Goal: Task Accomplishment & Management: Use online tool/utility

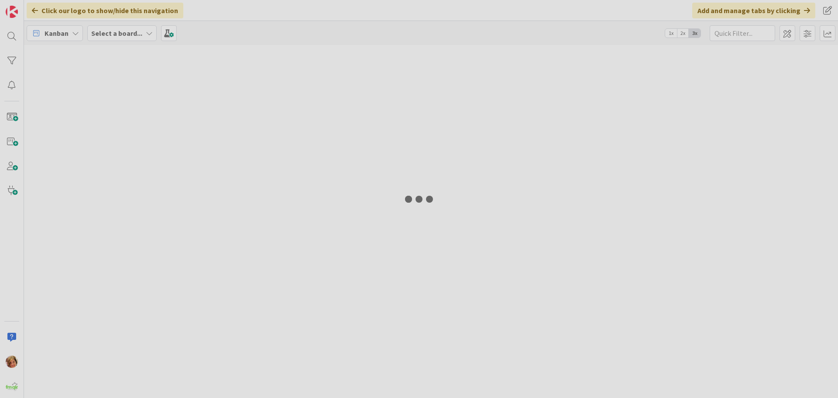
type input "1604"
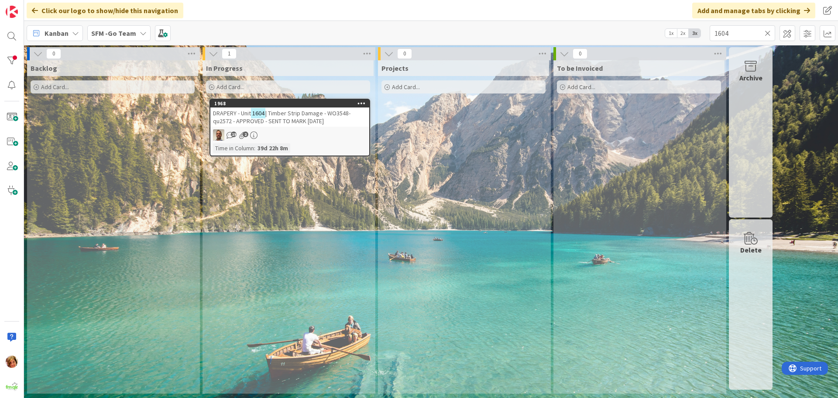
click at [767, 33] on icon at bounding box center [768, 33] width 6 height 8
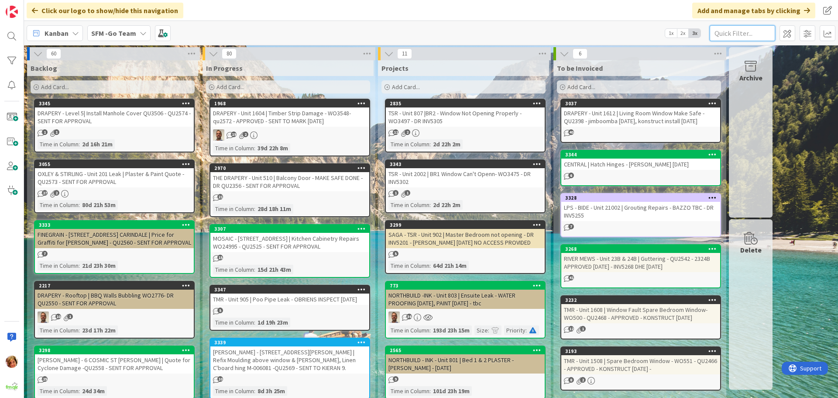
click at [756, 34] on input "text" at bounding box center [742, 33] width 65 height 16
type input "510"
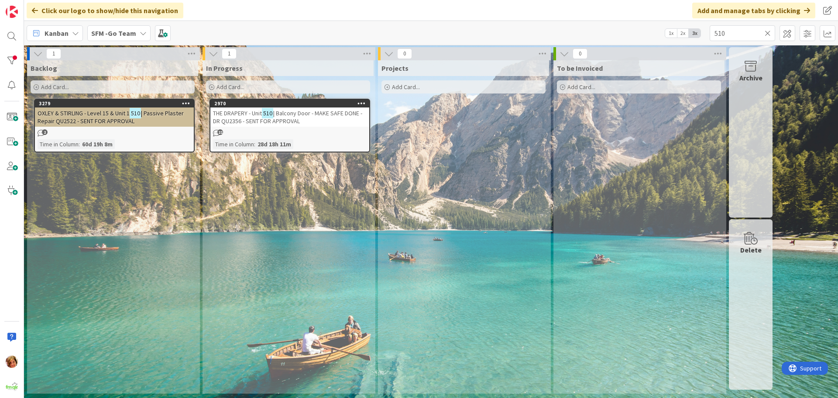
click at [320, 111] on span "| Balcony Door - MAKE SAFE DONE - DR QU2356 - SENT FOR APPROVAL" at bounding box center [287, 117] width 149 height 16
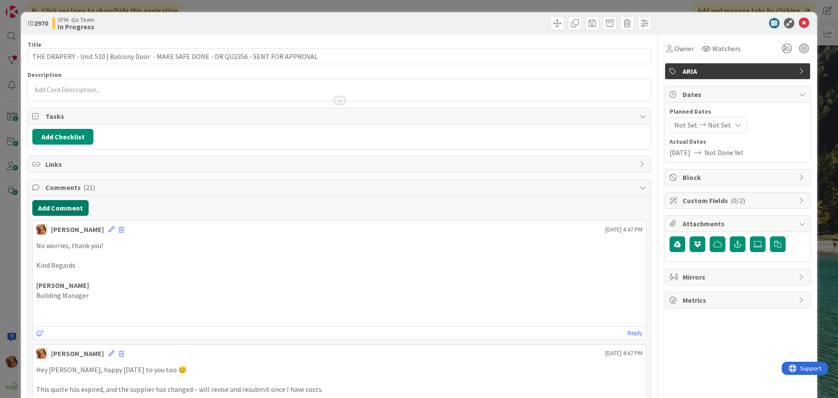
click at [65, 208] on button "Add Comment" at bounding box center [60, 208] width 56 height 16
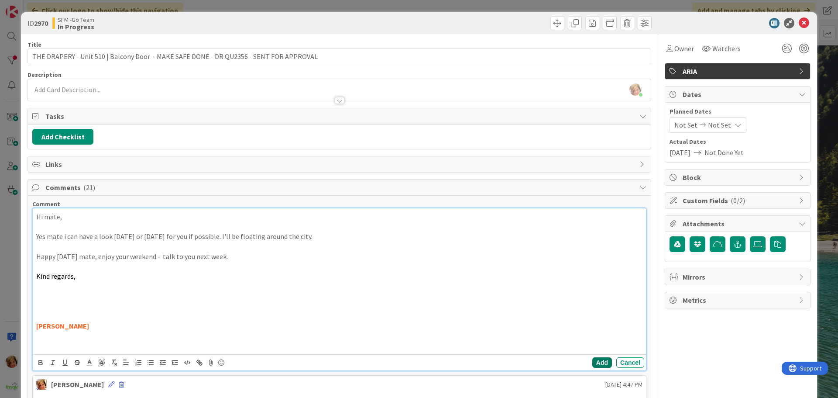
click at [598, 362] on button "Add" at bounding box center [602, 362] width 20 height 10
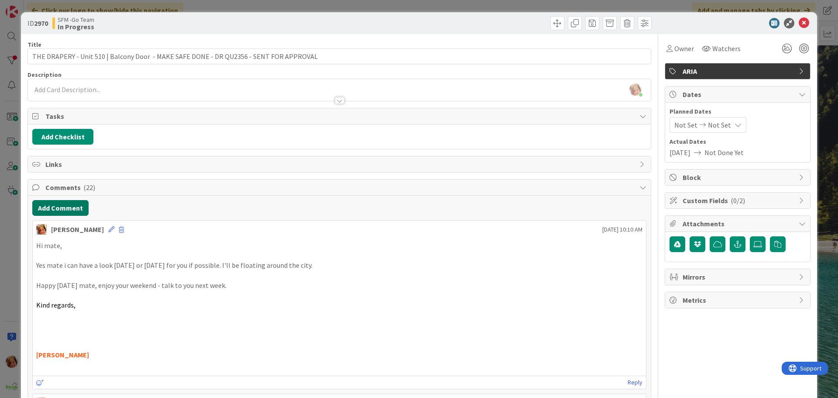
click at [59, 207] on button "Add Comment" at bounding box center [60, 208] width 56 height 16
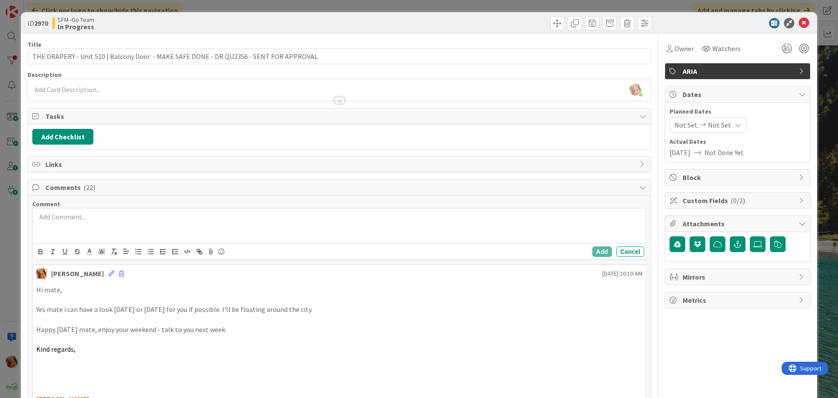
click at [101, 228] on div at bounding box center [339, 225] width 613 height 35
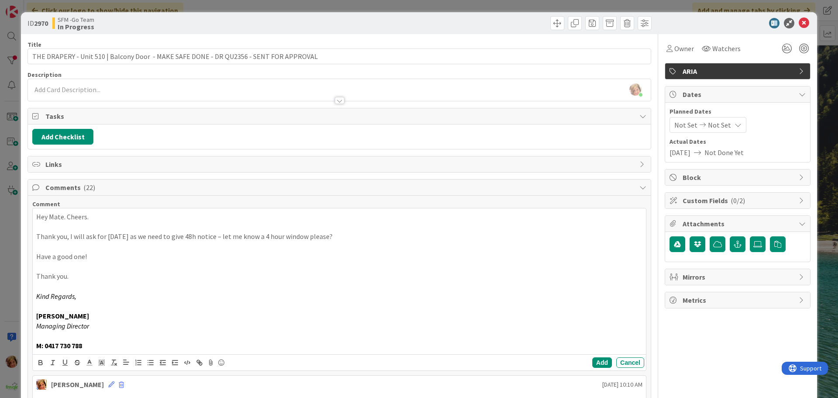
scroll to position [44, 0]
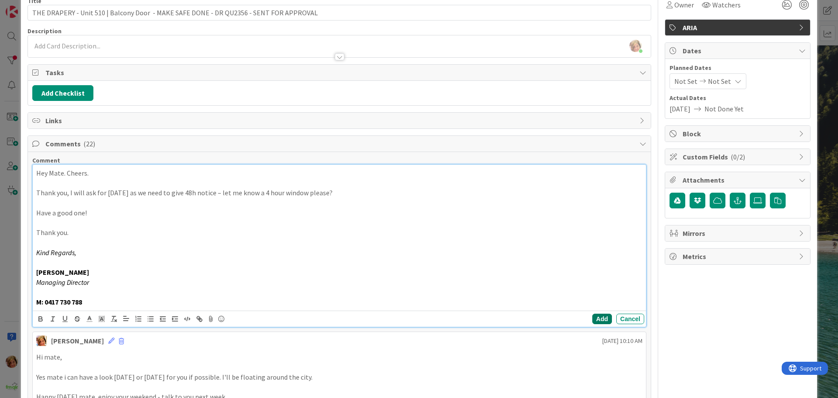
click at [597, 317] on button "Add" at bounding box center [602, 318] width 20 height 10
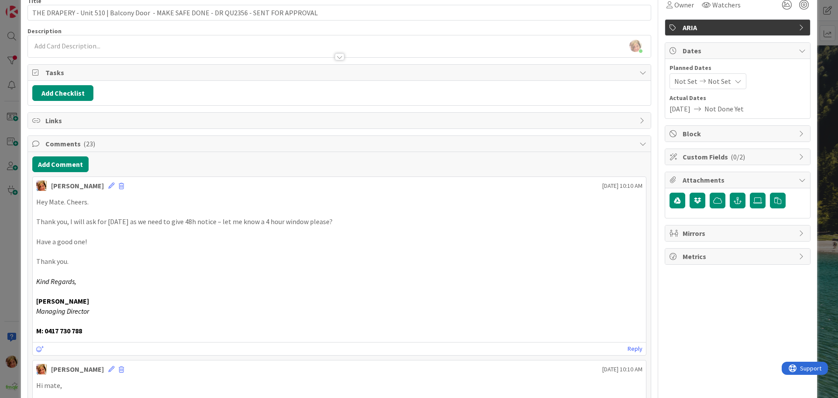
scroll to position [0, 0]
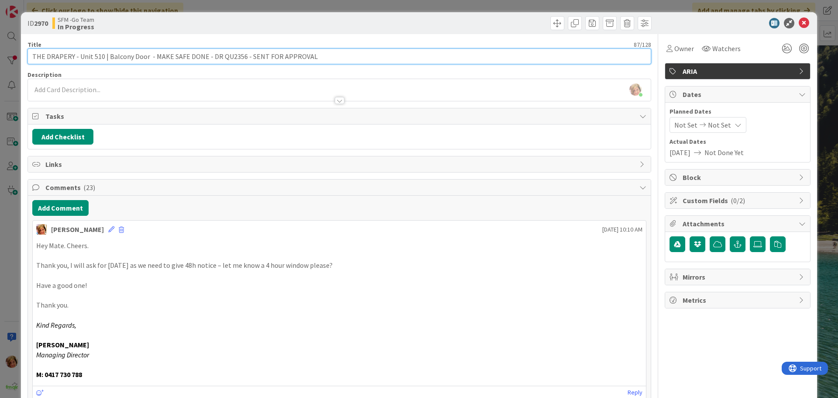
drag, startPoint x: 320, startPoint y: 57, endPoint x: 245, endPoint y: 56, distance: 75.1
click at [245, 56] on input "THE DRAPERY - Unit 510 | Balcony Door - MAKE SAFE DONE - DR QU2356 - SENT FOR A…" at bounding box center [339, 56] width 624 height 16
drag, startPoint x: 246, startPoint y: 58, endPoint x: 207, endPoint y: -3, distance: 72.4
type input "THE DRAPERY - Unit 510 | Balcony Door - MAKE SAFE DONE - DR QU2356 - KONSTRUCT …"
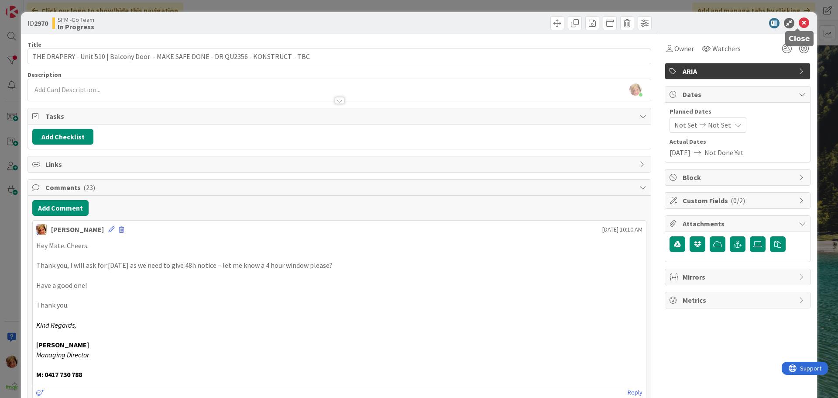
click at [799, 23] on icon at bounding box center [804, 23] width 10 height 10
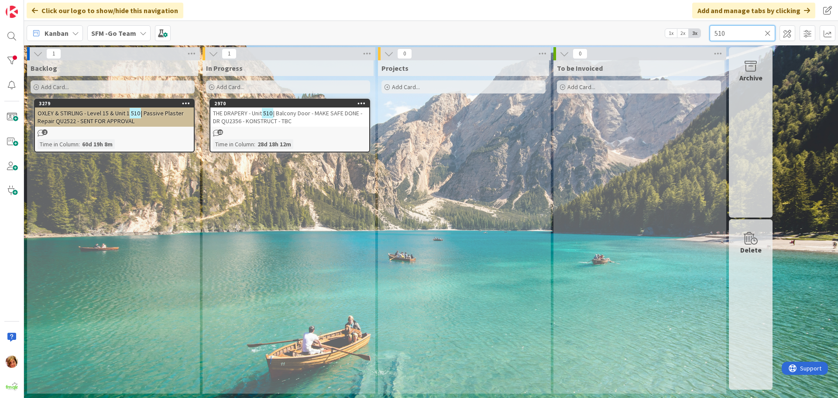
click at [751, 32] on input "510" at bounding box center [742, 33] width 65 height 16
type input "5"
type input "905"
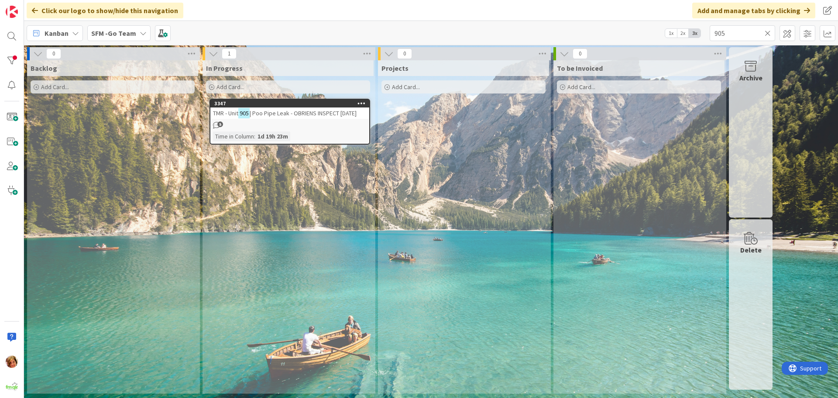
click at [293, 115] on span "| Poo Pipe Leak - OBRIENS INSPECT [DATE]" at bounding box center [303, 113] width 107 height 8
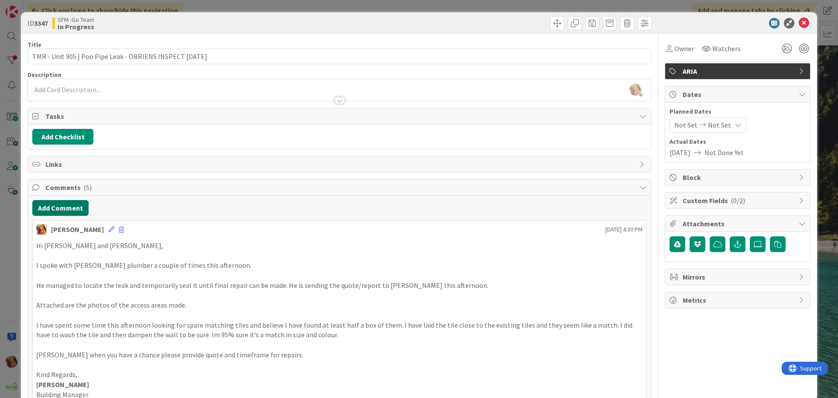
click at [78, 203] on button "Add Comment" at bounding box center [60, 208] width 56 height 16
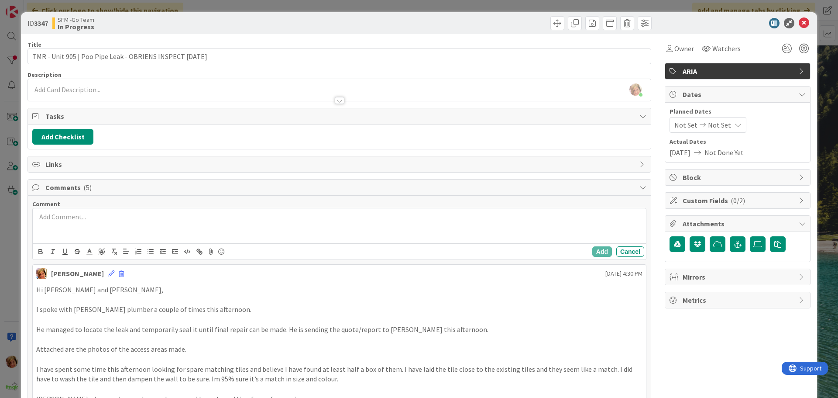
click at [110, 234] on div at bounding box center [339, 225] width 613 height 35
click at [110, 233] on div at bounding box center [339, 225] width 613 height 35
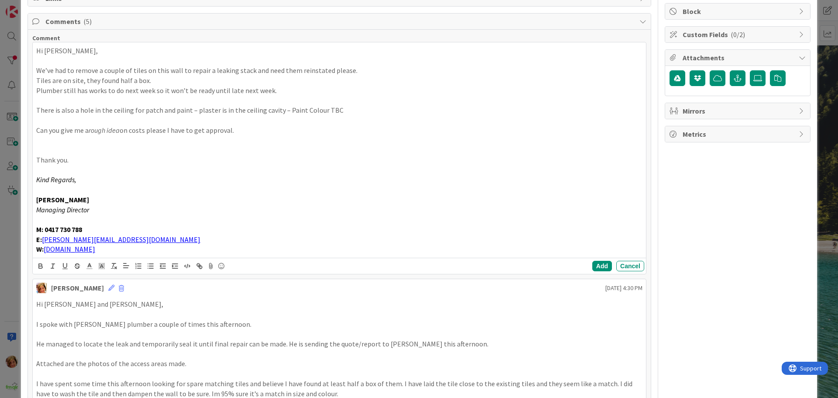
scroll to position [196, 0]
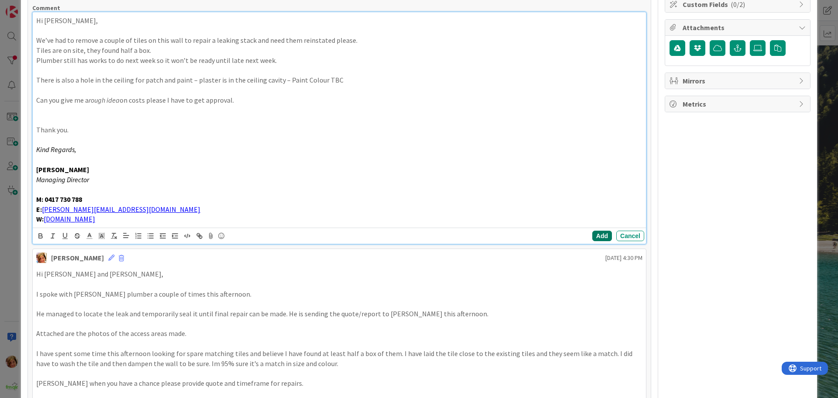
click at [594, 236] on button "Add" at bounding box center [602, 235] width 20 height 10
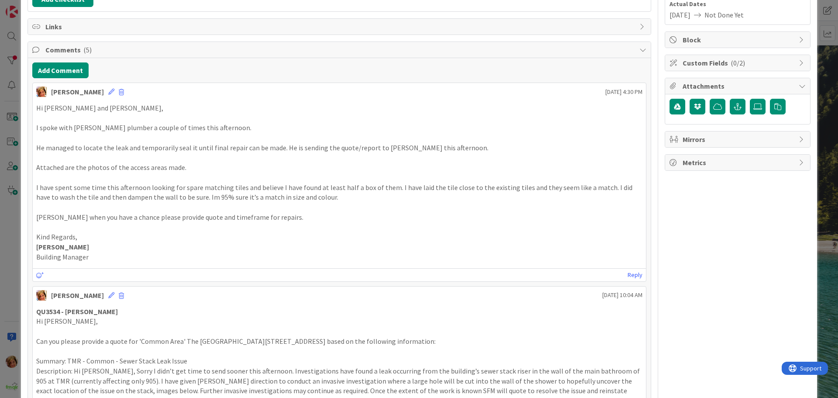
scroll to position [0, 0]
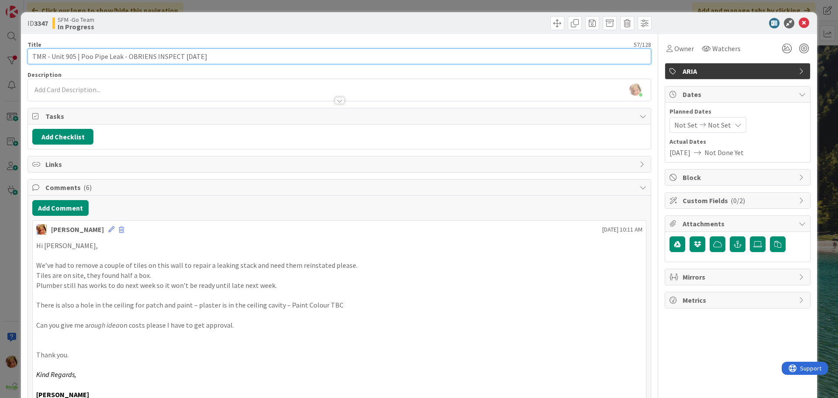
click at [221, 53] on input "TMR - Unit 905 | Poo Pipe Leak - OBRIENS INSPECT [DATE]" at bounding box center [339, 56] width 624 height 16
type input "TMR - Unit 905 | Poo Pipe Leak - OBRIENS INSPECT [DATE] - SENT TO [GEOGRAPHIC_D…"
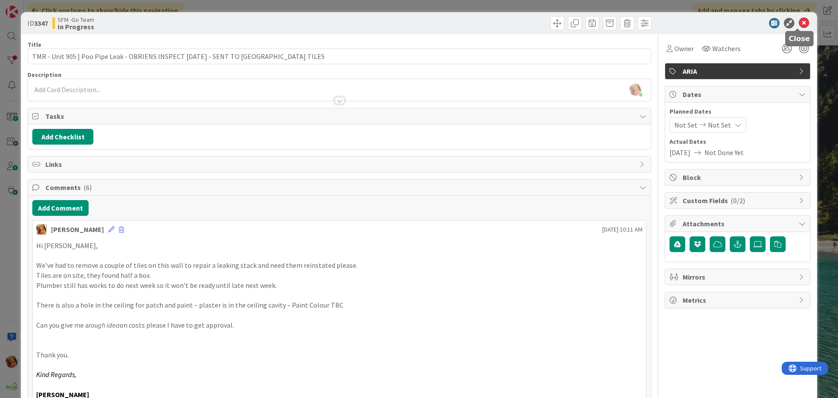
click at [799, 18] on icon at bounding box center [804, 23] width 10 height 10
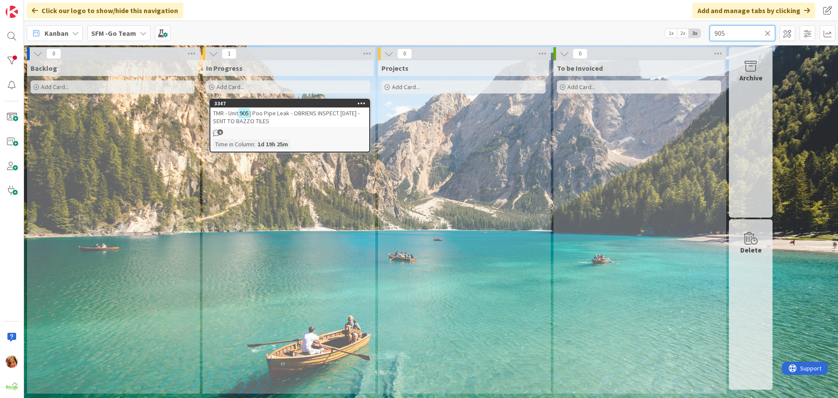
click at [746, 38] on input "905" at bounding box center [742, 33] width 65 height 16
type input "9"
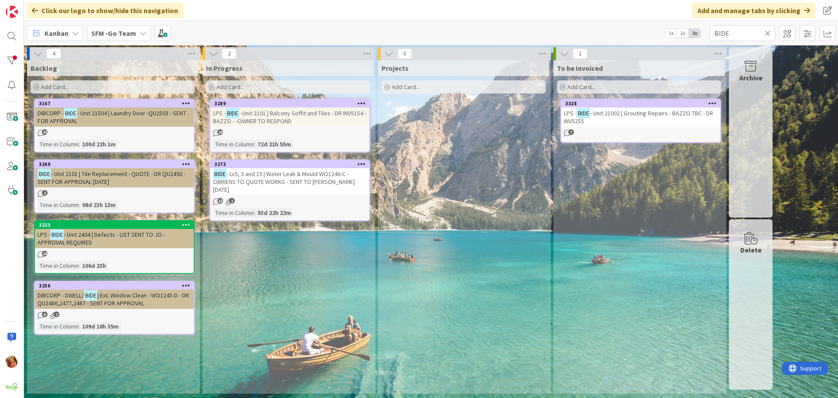
click at [112, 114] on span "- Unit 21504 | Laundry Door -QU2503 - SENT FOR APPROVAL" at bounding box center [112, 117] width 148 height 16
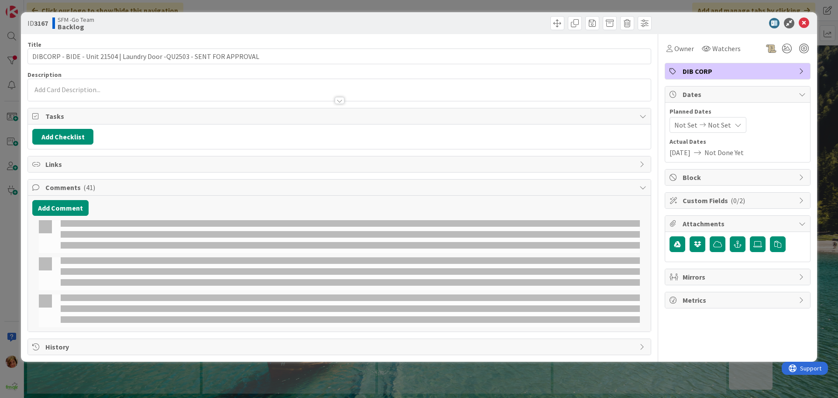
click at [805, 21] on div "ID 3167 SFM -Go Team Backlog" at bounding box center [419, 23] width 796 height 22
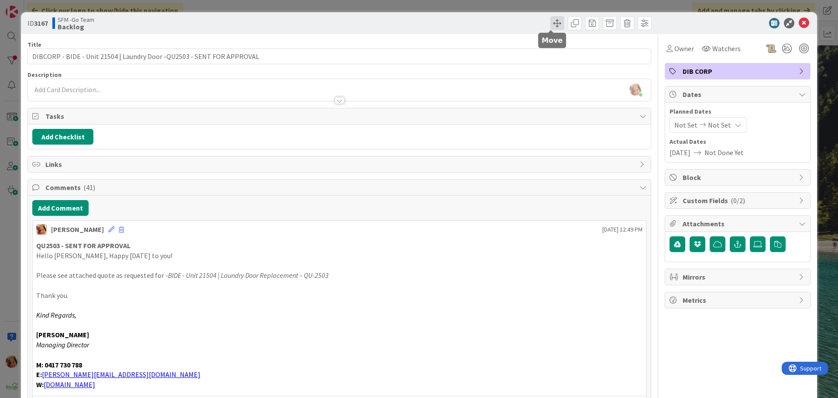
click at [550, 20] on span at bounding box center [557, 23] width 14 height 14
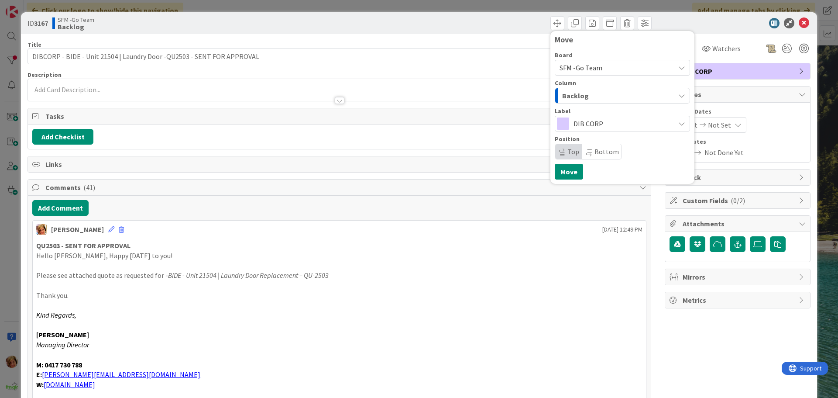
click at [591, 96] on div "Backlog" at bounding box center [617, 96] width 115 height 14
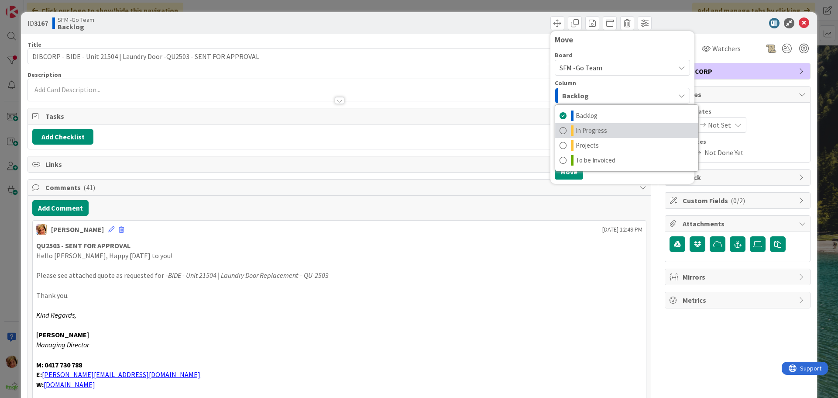
drag, startPoint x: 591, startPoint y: 130, endPoint x: 577, endPoint y: 141, distance: 17.2
click at [591, 130] on span "In Progress" at bounding box center [591, 130] width 31 height 10
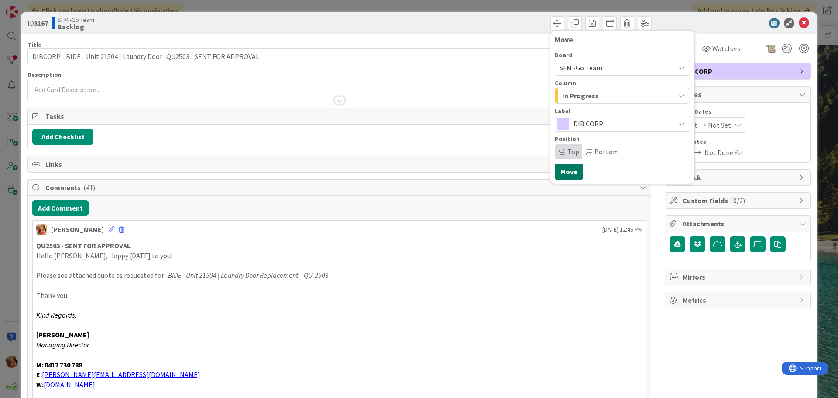
click at [564, 169] on button "Move" at bounding box center [569, 172] width 28 height 16
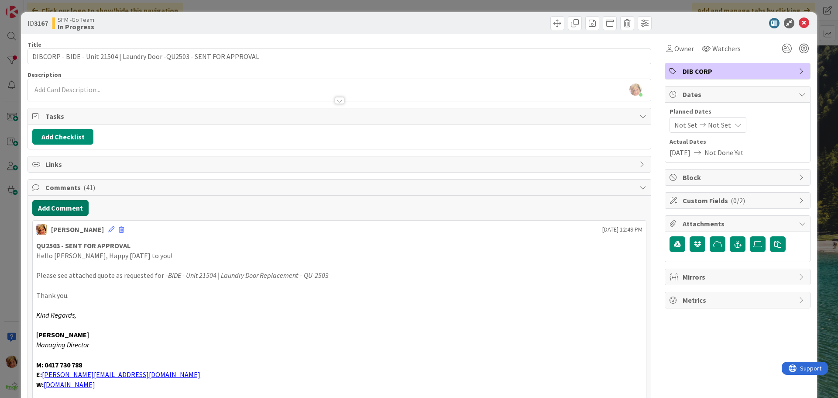
click at [64, 207] on button "Add Comment" at bounding box center [60, 208] width 56 height 16
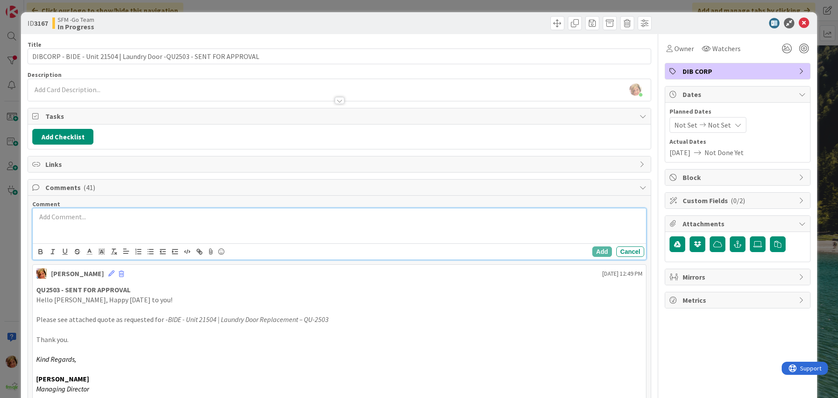
click at [195, 231] on div at bounding box center [339, 225] width 613 height 35
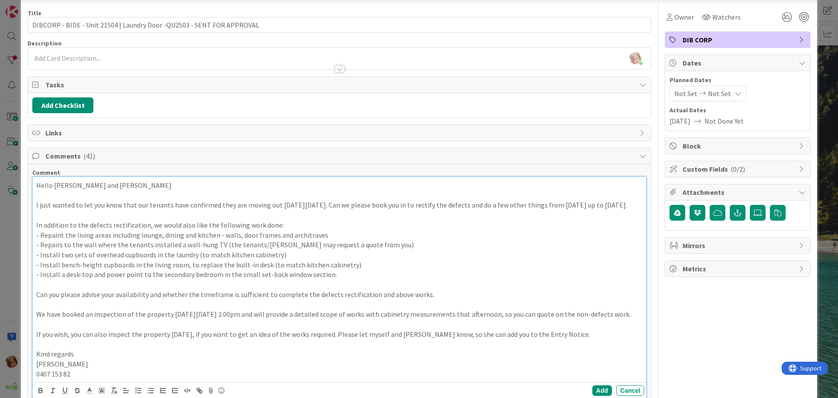
scroll to position [206, 0]
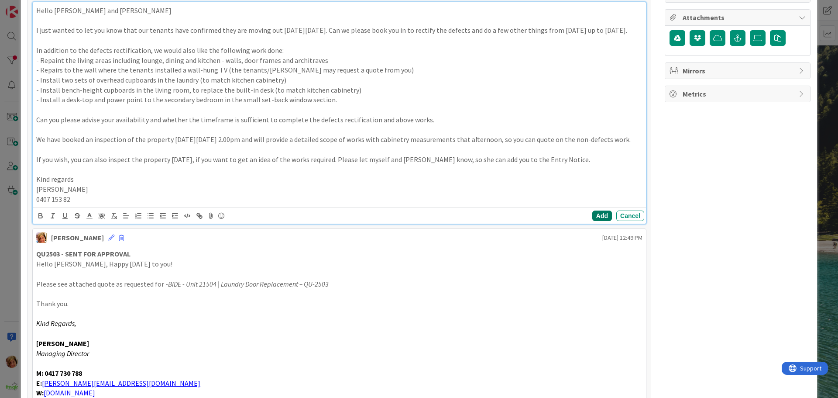
click at [597, 221] on button "Add" at bounding box center [602, 215] width 20 height 10
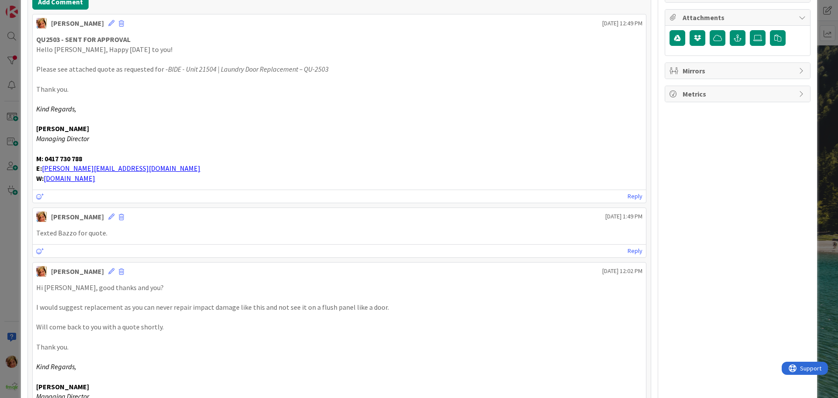
scroll to position [31, 0]
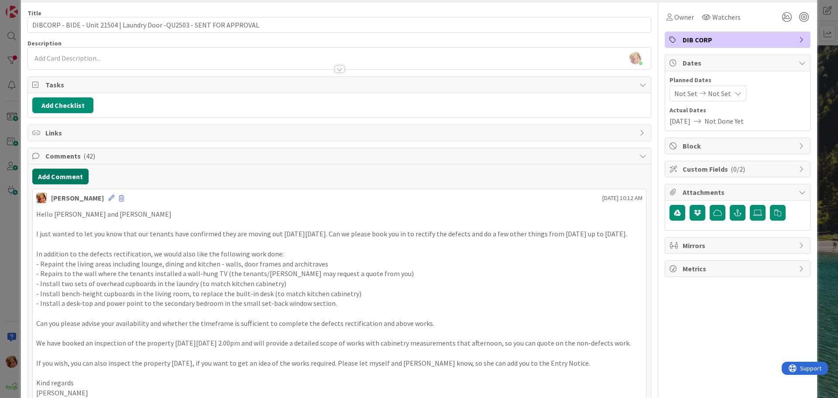
click at [58, 175] on button "Add Comment" at bounding box center [60, 176] width 56 height 16
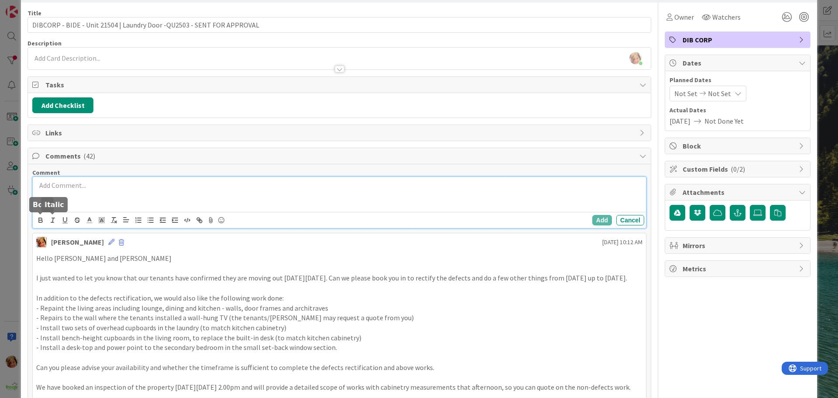
click at [61, 190] on p at bounding box center [339, 185] width 606 height 10
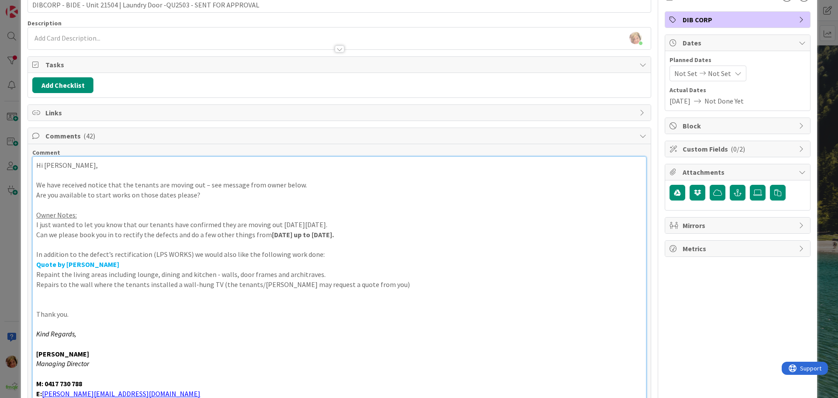
scroll to position [226, 0]
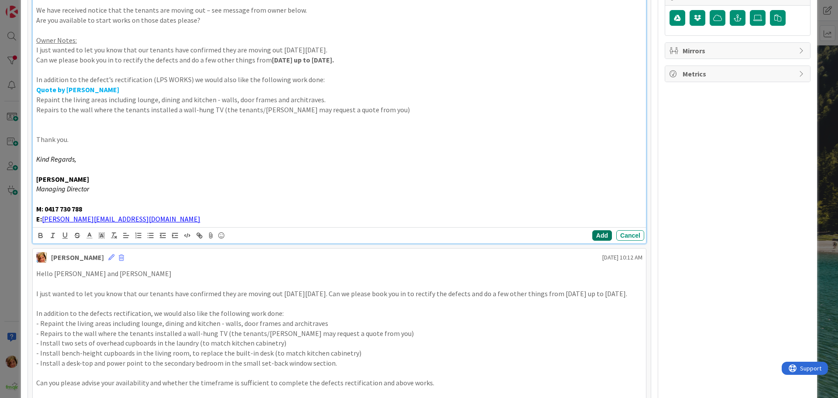
click at [593, 232] on button "Add" at bounding box center [602, 235] width 20 height 10
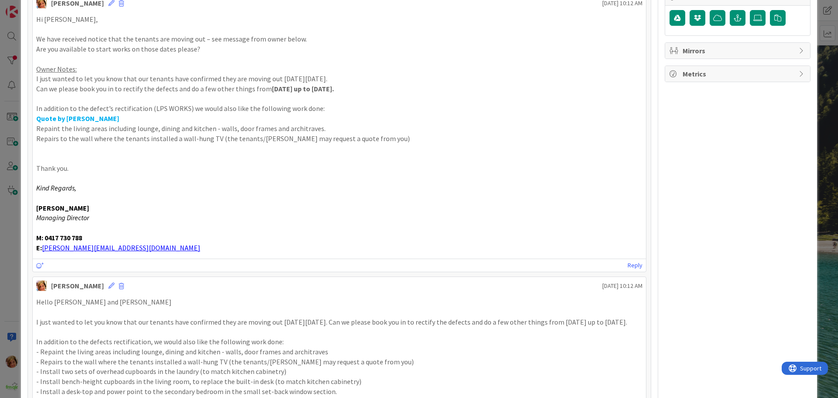
scroll to position [0, 0]
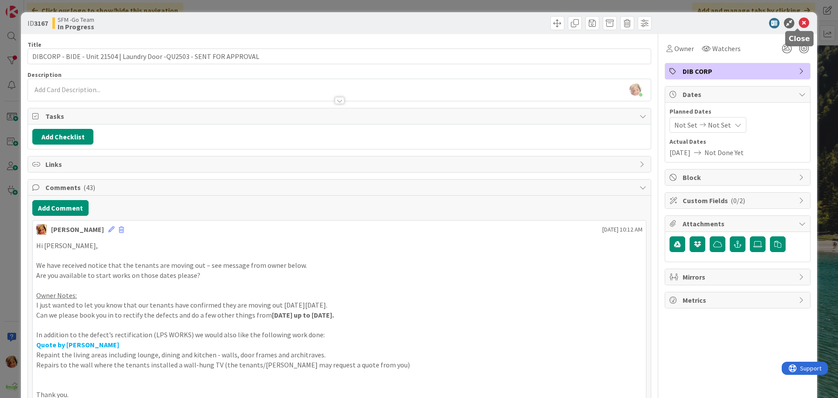
drag, startPoint x: 799, startPoint y: 22, endPoint x: 754, endPoint y: 31, distance: 46.4
click at [799, 22] on icon at bounding box center [804, 23] width 10 height 10
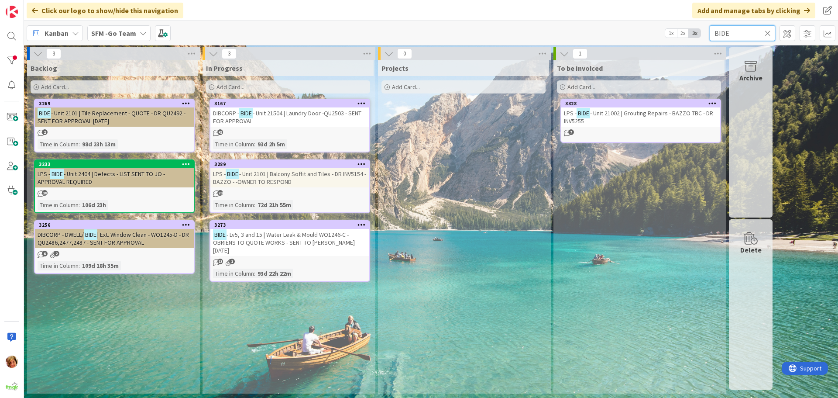
click at [745, 35] on input "BIDE" at bounding box center [742, 33] width 65 height 16
type input "B"
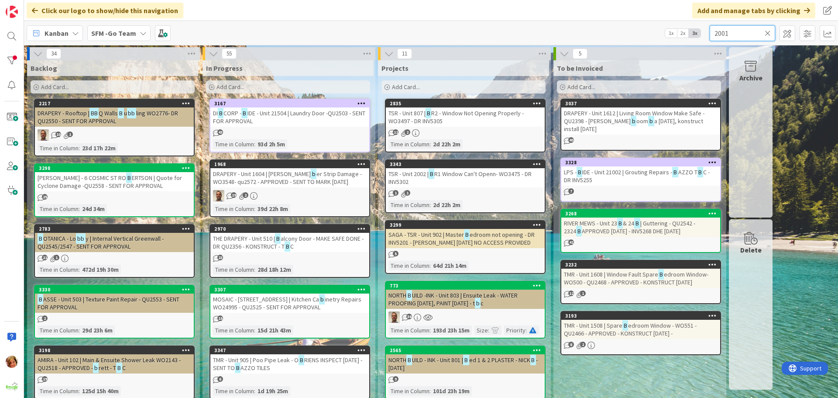
type input "2001"
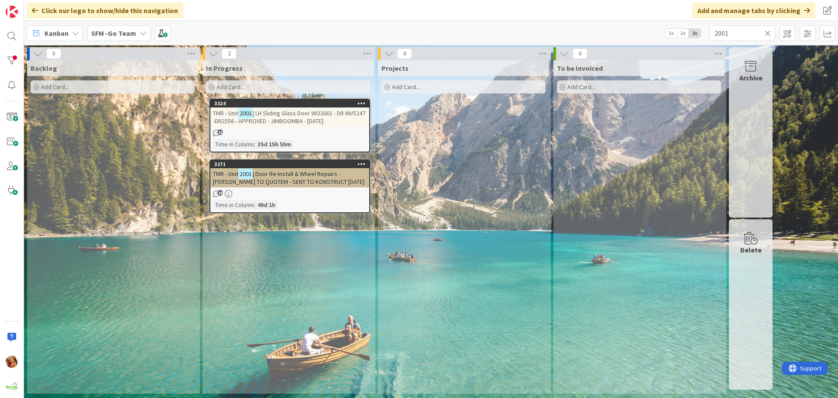
click at [289, 118] on span "| LH Sliding Glass Door WO2661 - DR INV5247 -DR2556 - APPROVED - JIMBOOMBA - [D…" at bounding box center [289, 117] width 152 height 16
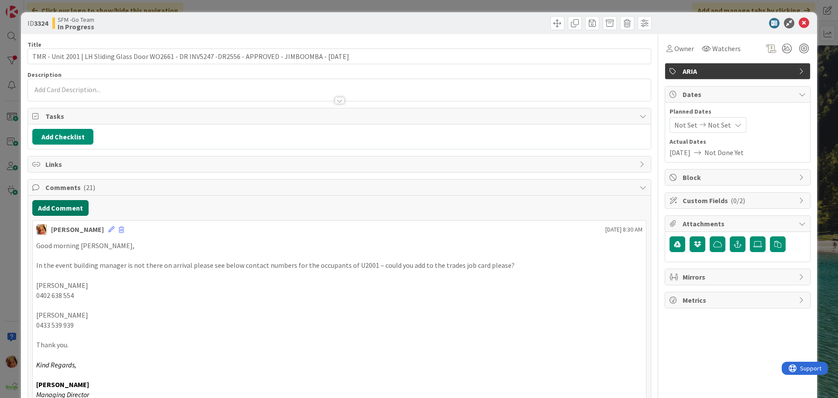
click at [58, 209] on button "Add Comment" at bounding box center [60, 208] width 56 height 16
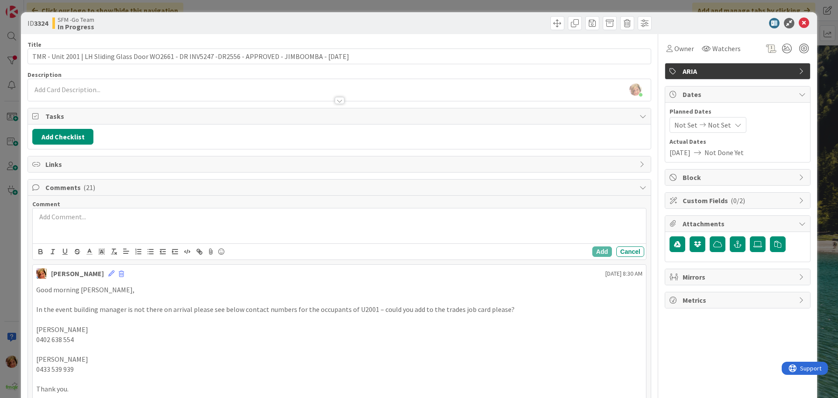
click at [76, 222] on div at bounding box center [339, 225] width 613 height 35
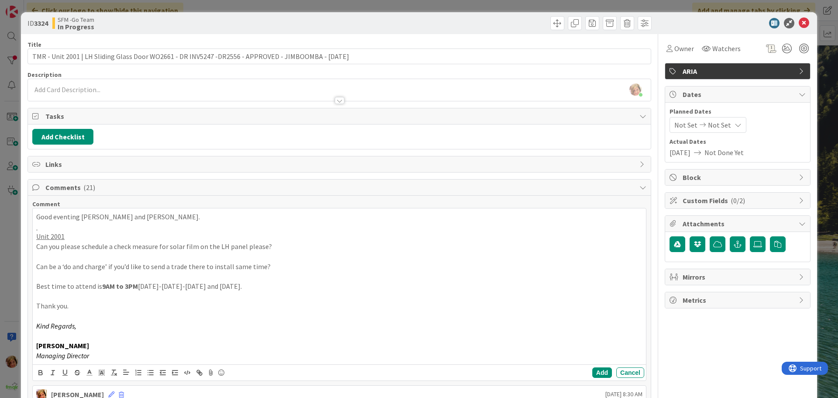
scroll to position [131, 0]
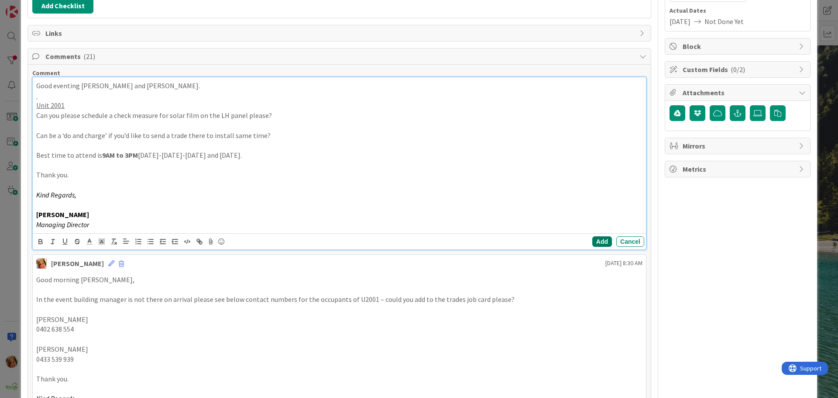
click at [596, 238] on button "Add" at bounding box center [602, 241] width 20 height 10
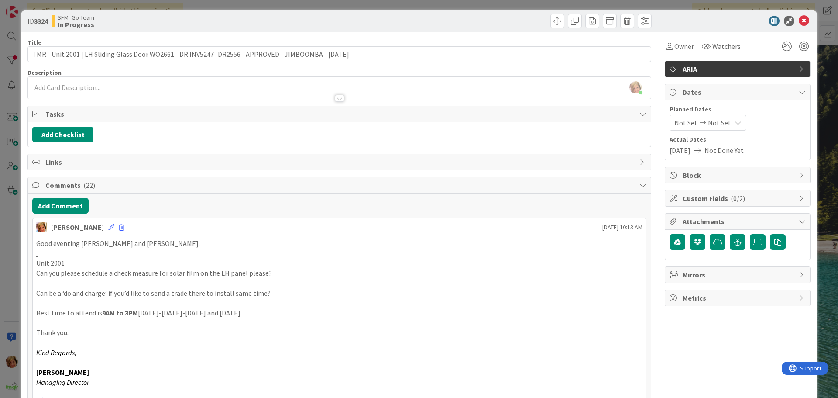
scroll to position [0, 0]
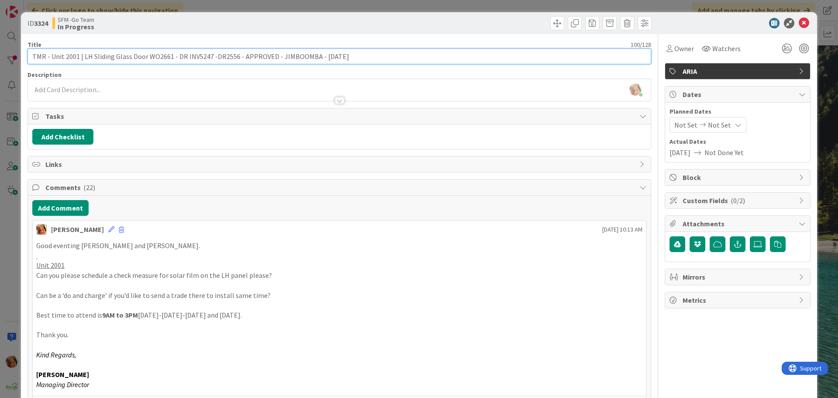
click at [354, 53] on input "TMR - Unit 2001 | LH Sliding Glass Door WO2661 - DR INV5247 -DR2556 - APPROVED …" at bounding box center [339, 56] width 624 height 16
type input "TMR - Unit 2001 | LH Sliding Glass Door WO2661 - DR INV5247 -DR2556 - APPROVED …"
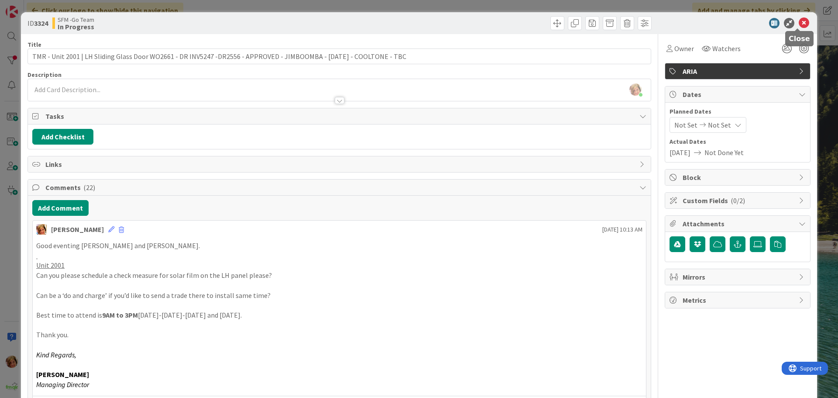
drag, startPoint x: 803, startPoint y: 22, endPoint x: 775, endPoint y: 27, distance: 28.0
click at [803, 22] on icon at bounding box center [804, 23] width 10 height 10
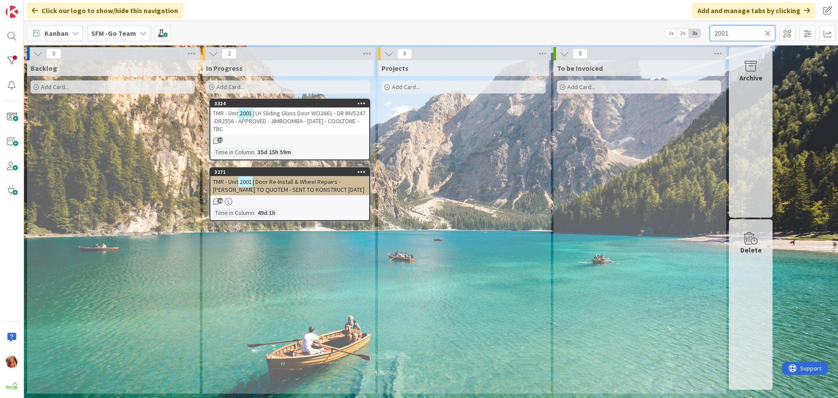
click at [756, 32] on input "2001" at bounding box center [742, 33] width 65 height 16
type input "2"
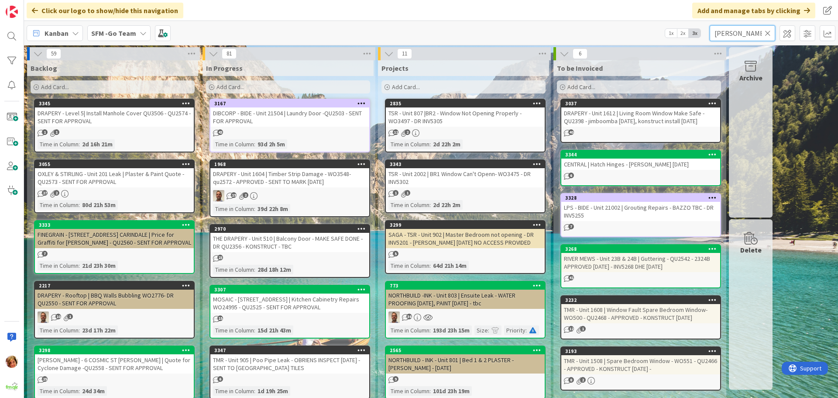
type input "[PERSON_NAME]"
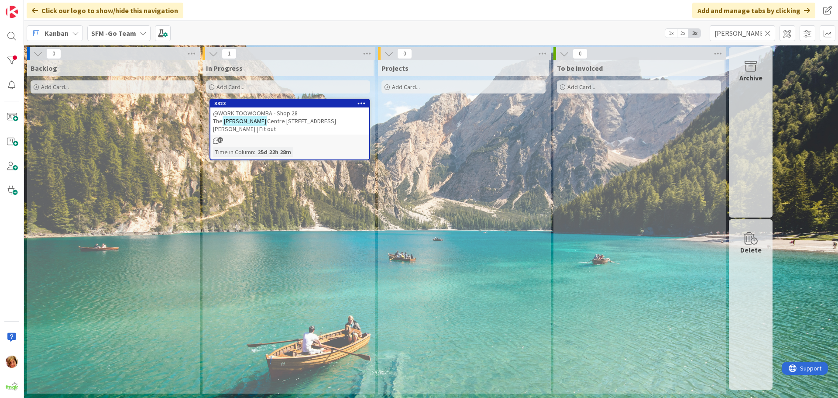
click at [263, 114] on span "@WORK TOOWOOMBA - Shop 28 The" at bounding box center [255, 117] width 85 height 16
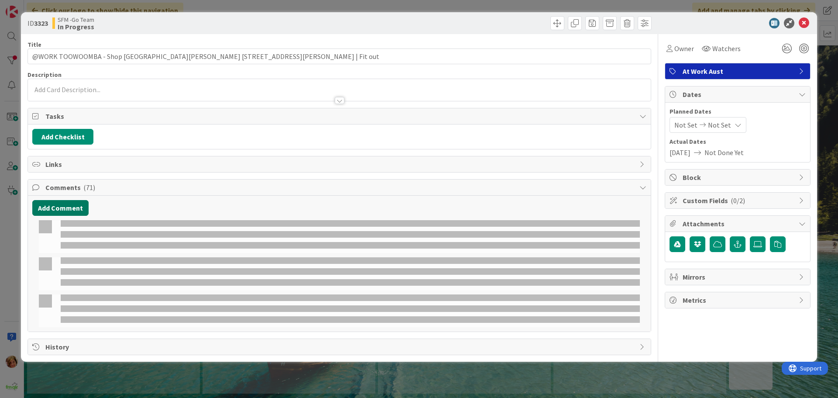
click at [56, 204] on button "Add Comment" at bounding box center [60, 208] width 56 height 16
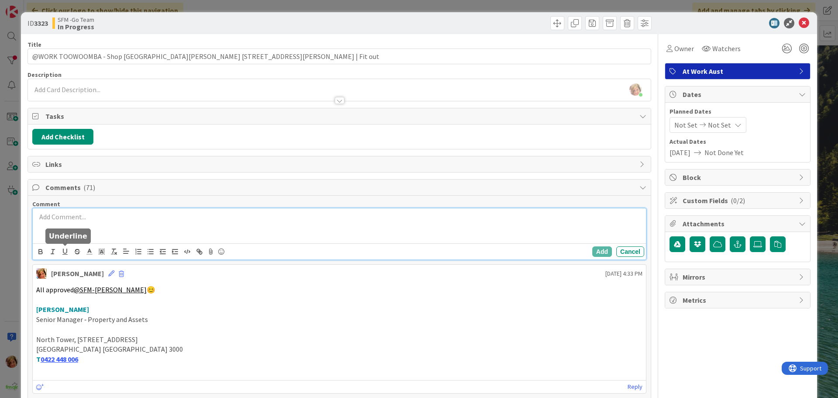
click at [68, 230] on div at bounding box center [339, 225] width 613 height 35
click at [594, 252] on button "Add" at bounding box center [602, 251] width 20 height 10
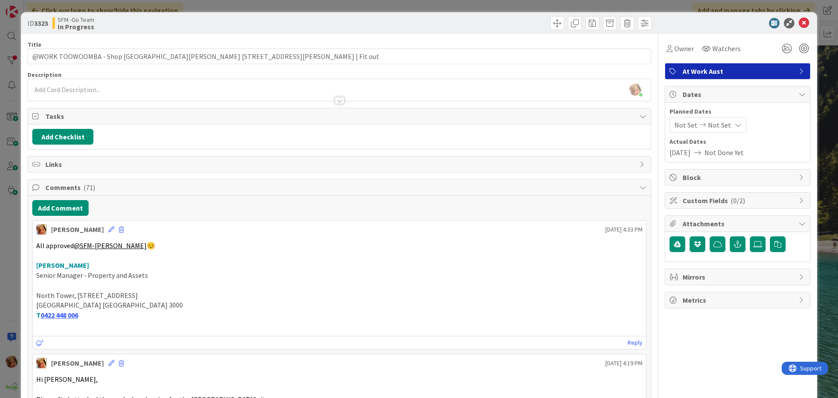
click at [518, 25] on div at bounding box center [497, 23] width 310 height 14
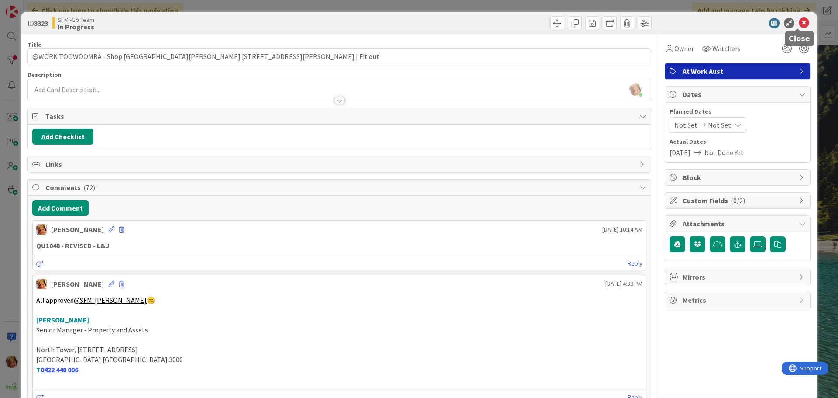
click at [799, 20] on icon at bounding box center [804, 23] width 10 height 10
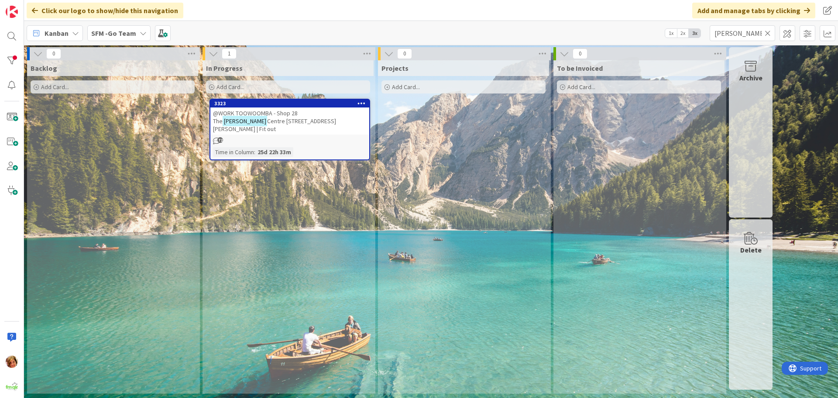
click at [767, 33] on icon at bounding box center [768, 33] width 6 height 8
click at [766, 32] on input "text" at bounding box center [742, 33] width 65 height 16
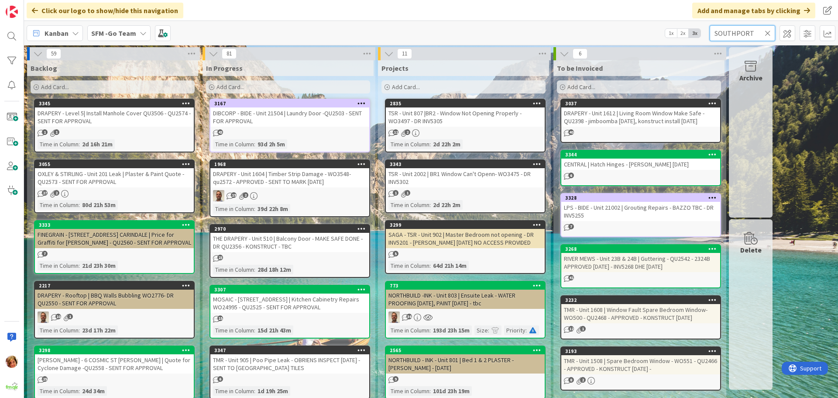
type input "SOUTHPORT"
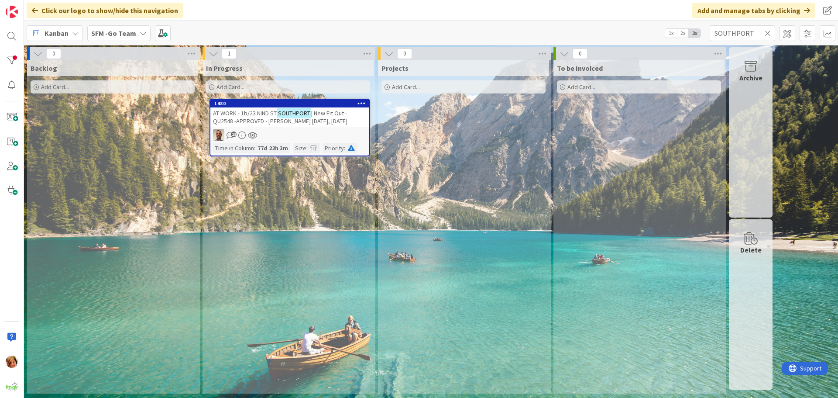
click at [234, 113] on span "AT WORK - 1b/23 NIND ST" at bounding box center [245, 113] width 64 height 8
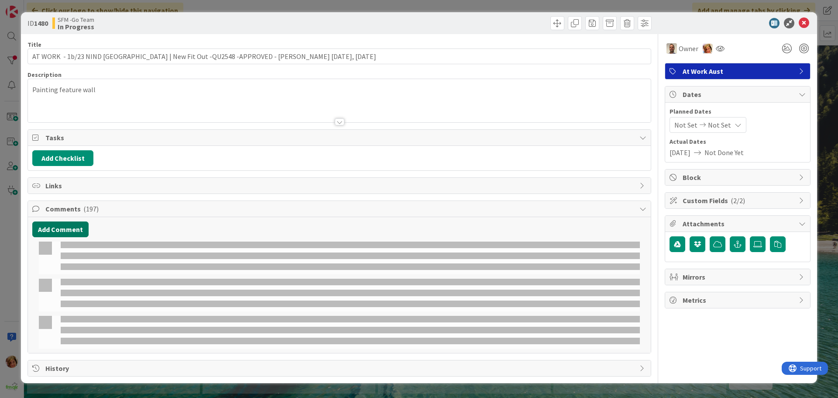
click at [51, 227] on button "Add Comment" at bounding box center [60, 229] width 56 height 16
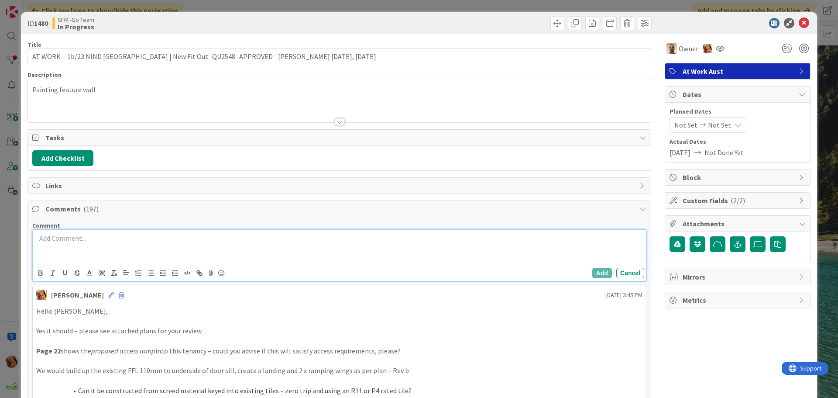
click at [60, 240] on p at bounding box center [339, 238] width 606 height 10
click at [594, 271] on button "Add" at bounding box center [602, 273] width 20 height 10
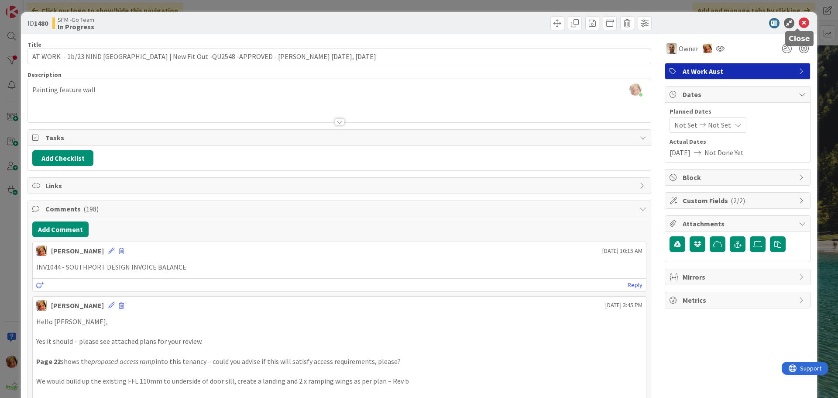
click at [799, 23] on icon at bounding box center [804, 23] width 10 height 10
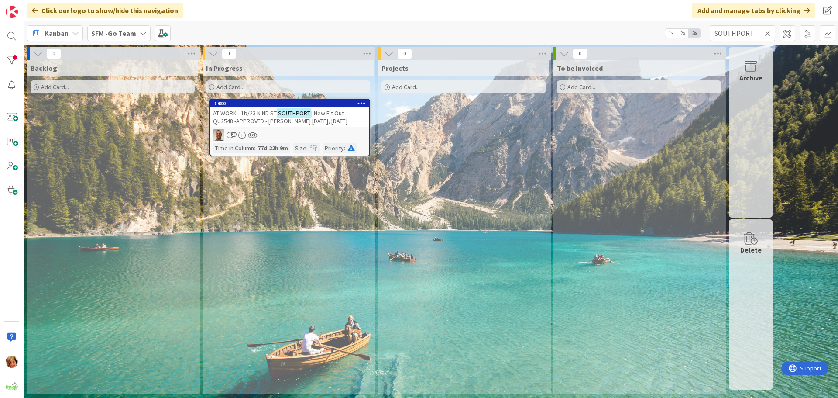
click at [769, 32] on icon at bounding box center [768, 33] width 6 height 8
click at [769, 32] on input "text" at bounding box center [742, 33] width 65 height 16
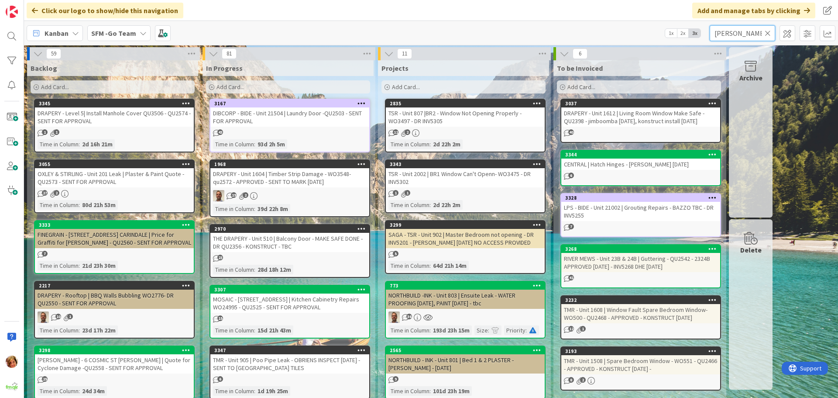
type input "[PERSON_NAME]"
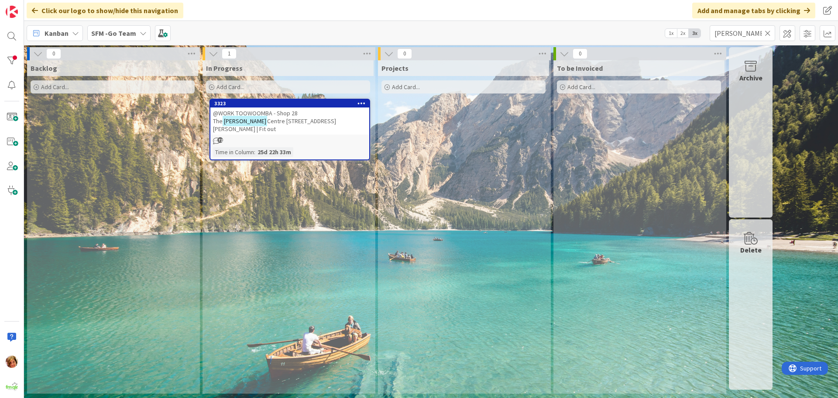
click at [257, 113] on span "@WORK TOOWOOMBA - Shop 28 The" at bounding box center [255, 117] width 85 height 16
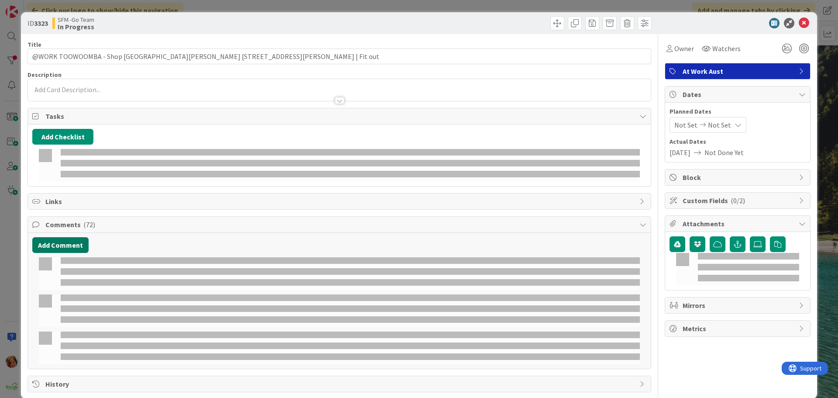
click at [51, 237] on button "Add Comment" at bounding box center [60, 245] width 56 height 16
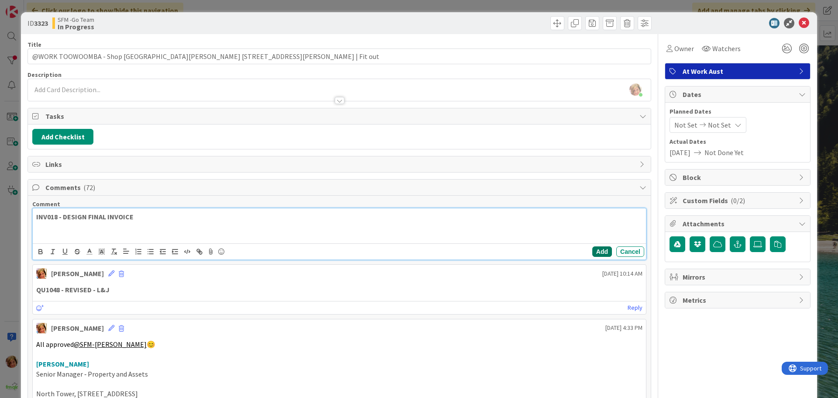
click at [594, 248] on button "Add" at bounding box center [602, 251] width 20 height 10
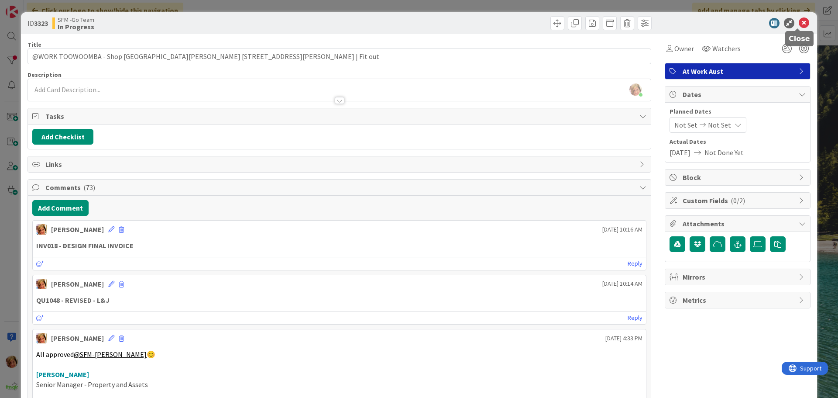
click at [799, 22] on icon at bounding box center [804, 23] width 10 height 10
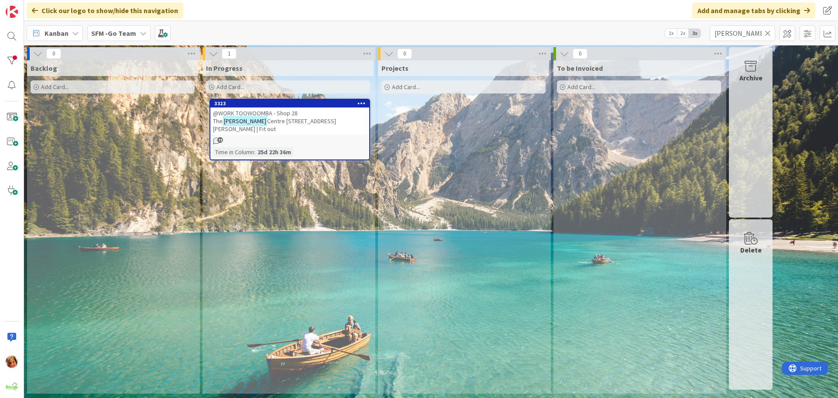
click at [766, 31] on icon at bounding box center [768, 33] width 6 height 8
click at [766, 31] on input "text" at bounding box center [742, 33] width 65 height 16
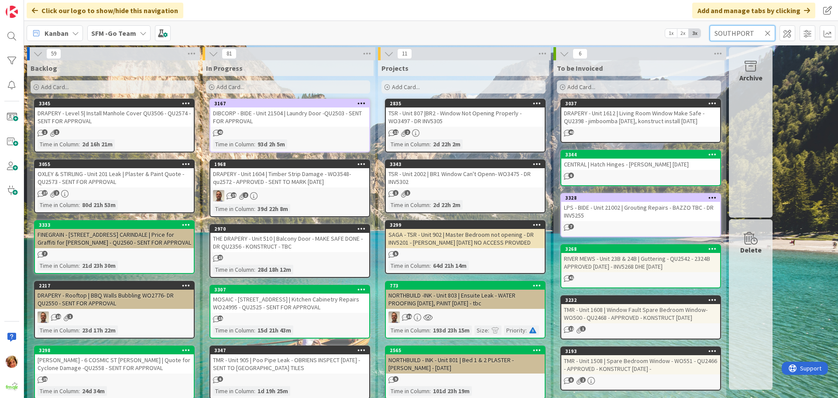
type input "SOUTHPORT"
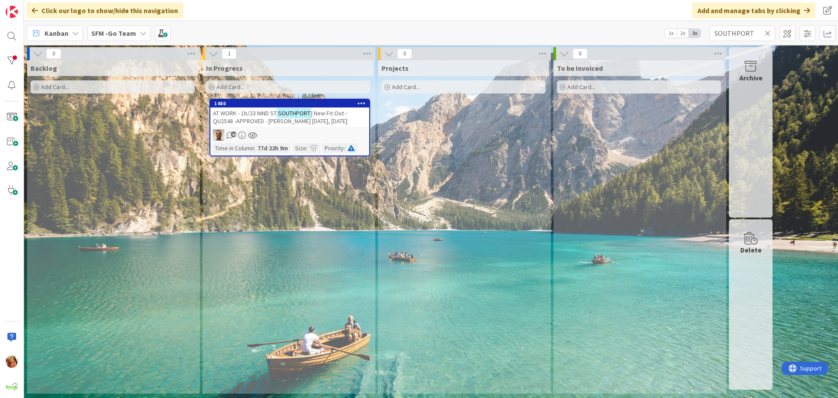
click at [260, 117] on span "| New Fit Out -QU2548 -APPROVED - [PERSON_NAME] [DATE], [DATE]" at bounding box center [280, 117] width 134 height 16
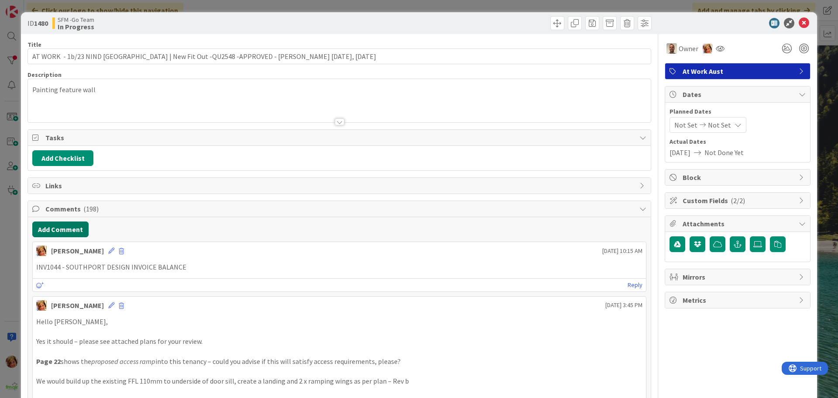
click at [61, 225] on button "Add Comment" at bounding box center [60, 229] width 56 height 16
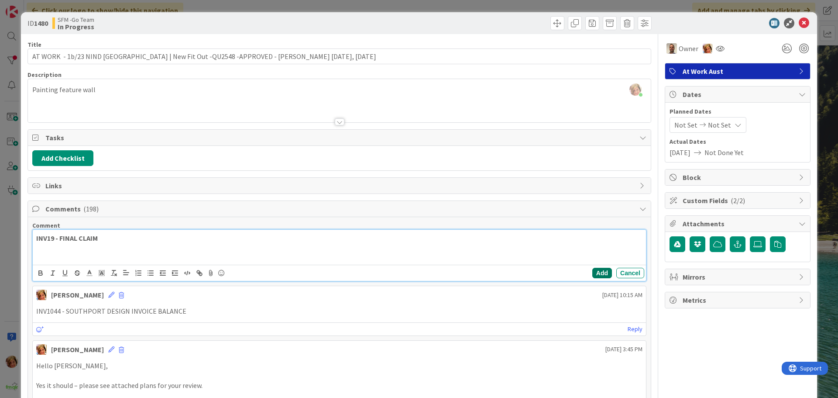
click at [594, 275] on button "Add" at bounding box center [602, 273] width 20 height 10
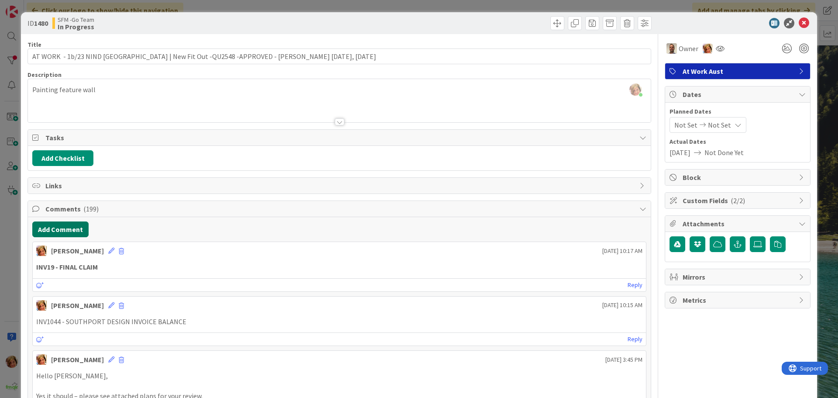
click at [57, 228] on button "Add Comment" at bounding box center [60, 229] width 56 height 16
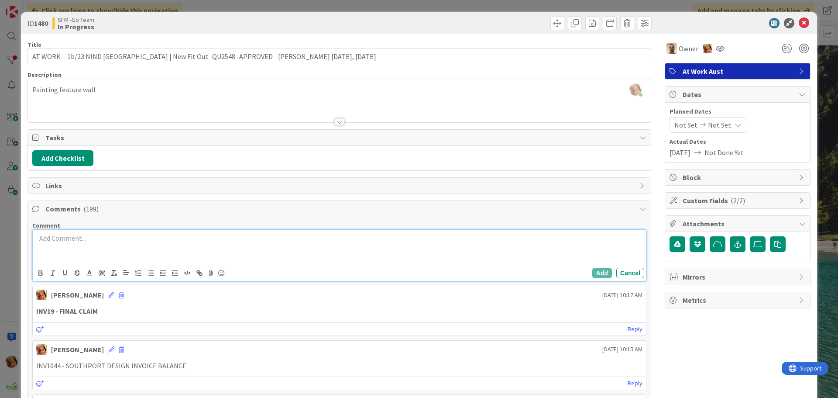
click at [56, 246] on div at bounding box center [339, 247] width 613 height 35
click at [73, 238] on p "VARIATION" at bounding box center [339, 238] width 606 height 10
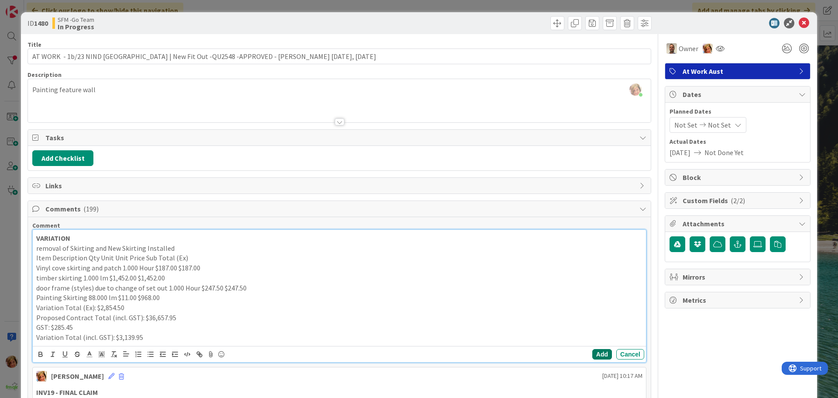
click at [594, 354] on button "Add" at bounding box center [602, 354] width 20 height 10
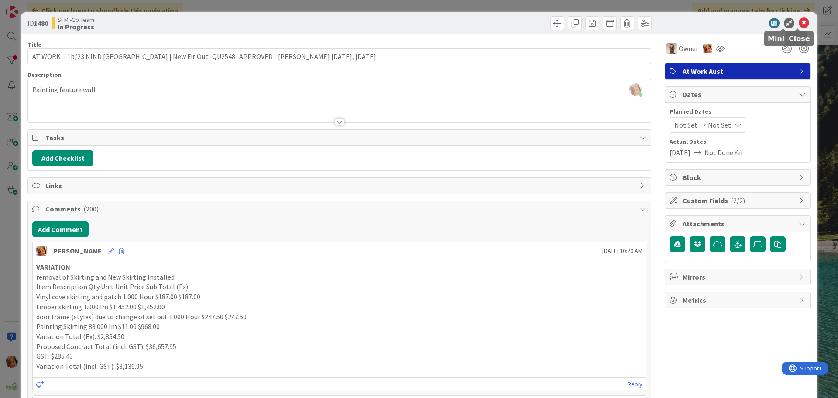
drag, startPoint x: 796, startPoint y: 22, endPoint x: 618, endPoint y: 41, distance: 179.6
click at [799, 22] on icon at bounding box center [804, 23] width 10 height 10
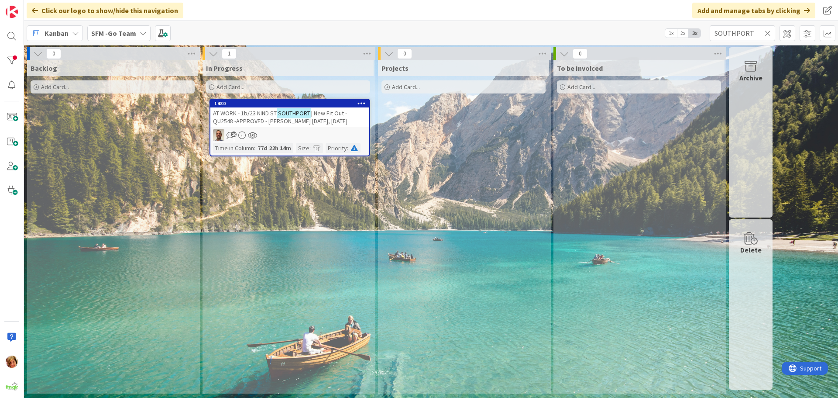
click at [767, 31] on icon at bounding box center [768, 33] width 6 height 8
click at [767, 31] on input "text" at bounding box center [742, 33] width 65 height 16
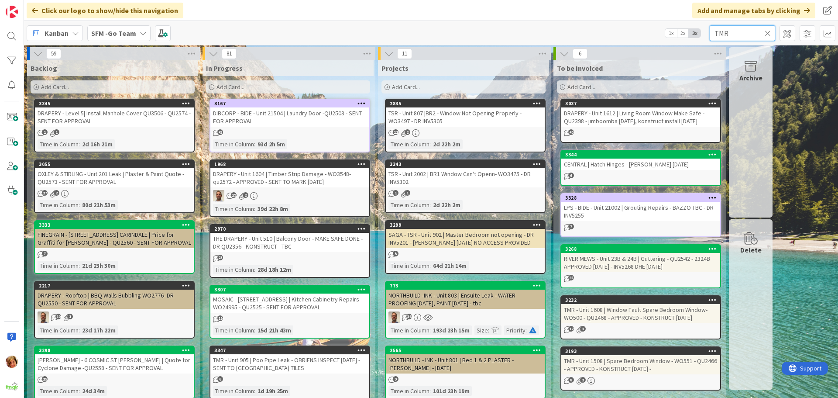
type input "TMR"
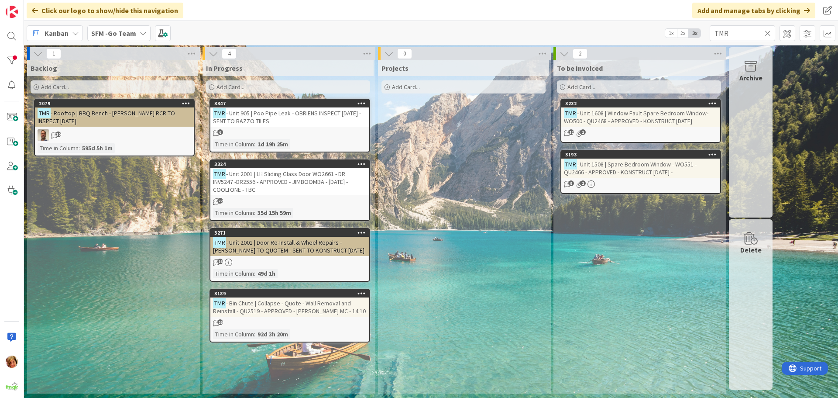
click at [299, 115] on span "- Unit 905 | Poo Pipe Leak - OBRIENS INSPECT [DATE] - SENT TO BAZZO TILES" at bounding box center [287, 117] width 148 height 16
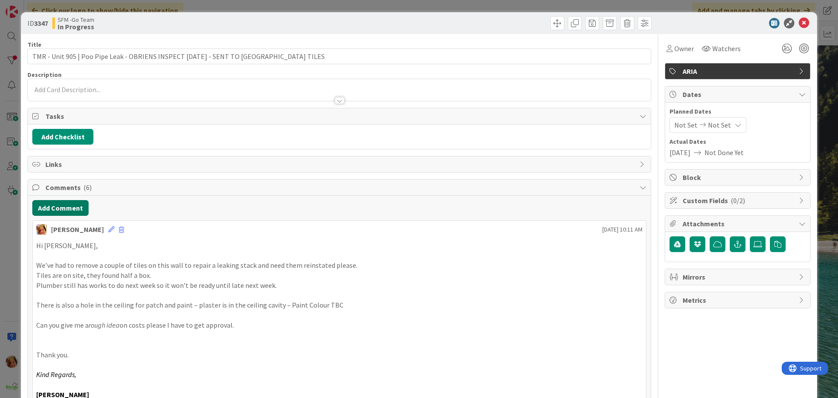
click at [56, 213] on button "Add Comment" at bounding box center [60, 208] width 56 height 16
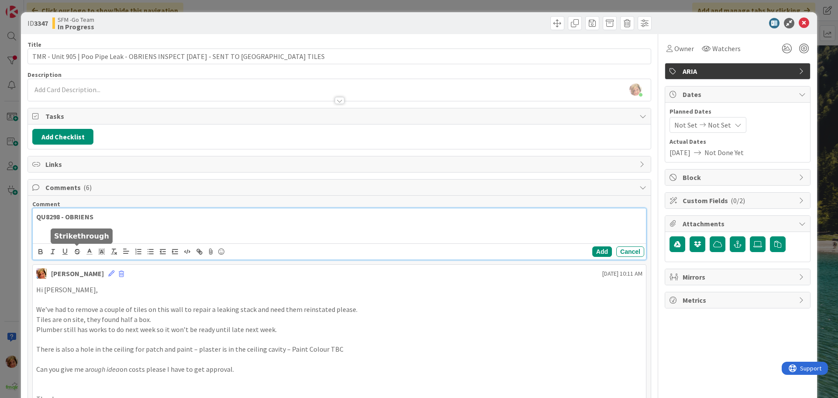
click at [99, 218] on p "QU8298 - OBRIENS" at bounding box center [339, 217] width 606 height 10
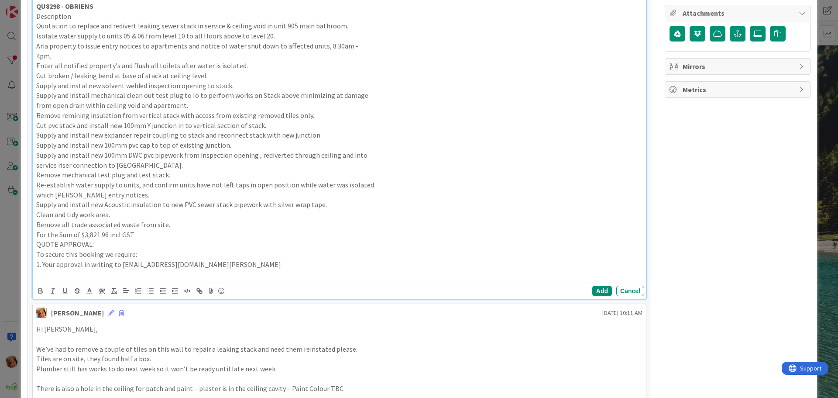
scroll to position [222, 0]
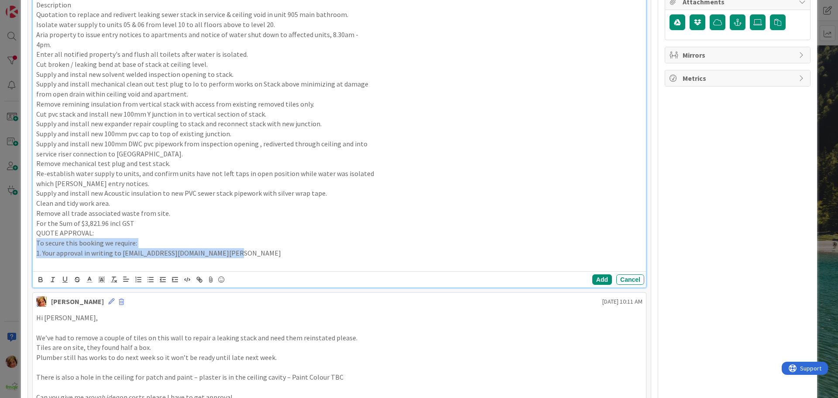
drag, startPoint x: 127, startPoint y: 250, endPoint x: 28, endPoint y: 238, distance: 99.7
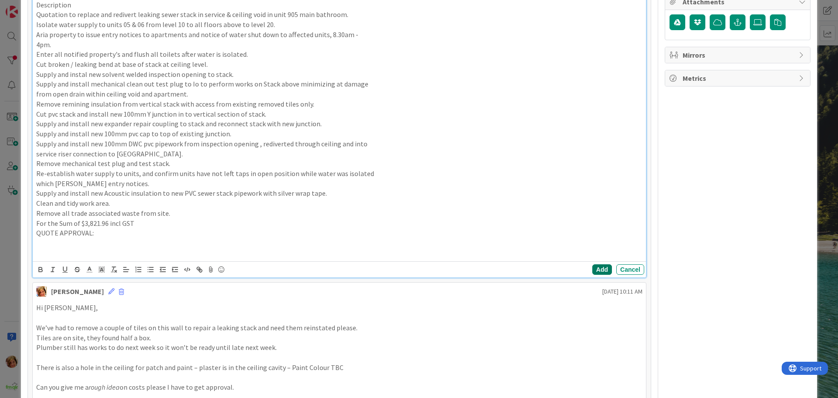
click at [597, 266] on button "Add" at bounding box center [602, 269] width 20 height 10
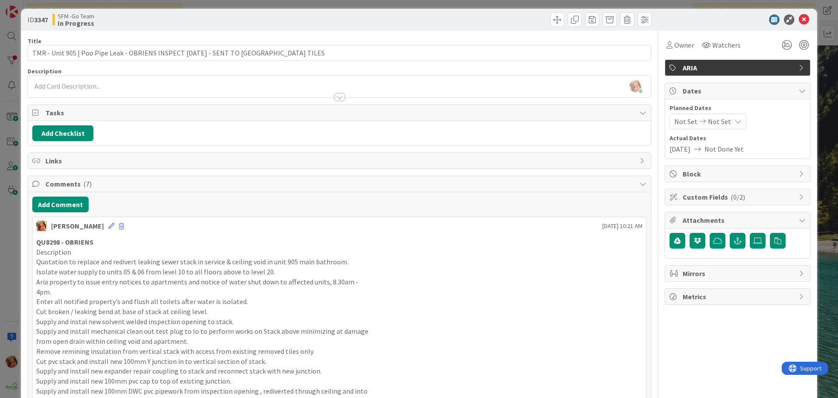
scroll to position [0, 0]
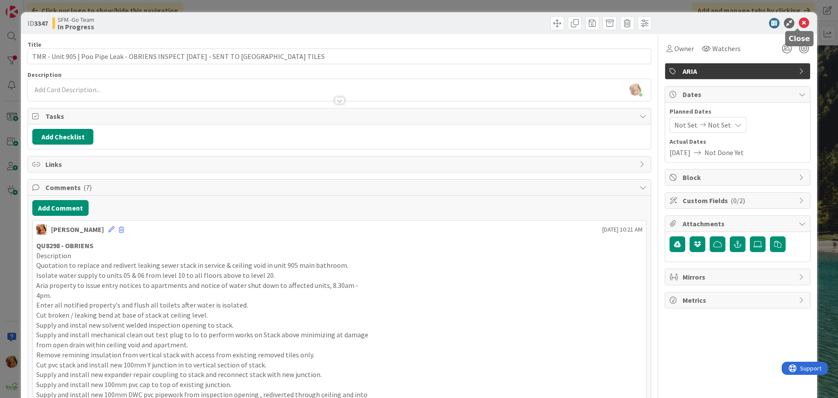
click at [799, 24] on icon at bounding box center [804, 23] width 10 height 10
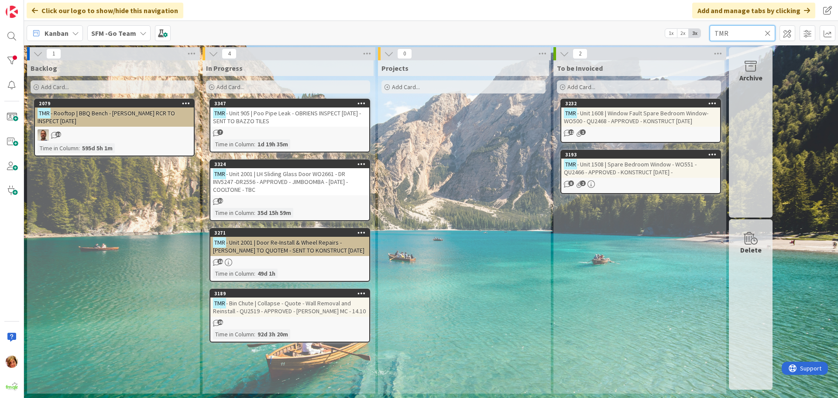
click at [754, 35] on input "TMR" at bounding box center [742, 33] width 65 height 16
type input "T"
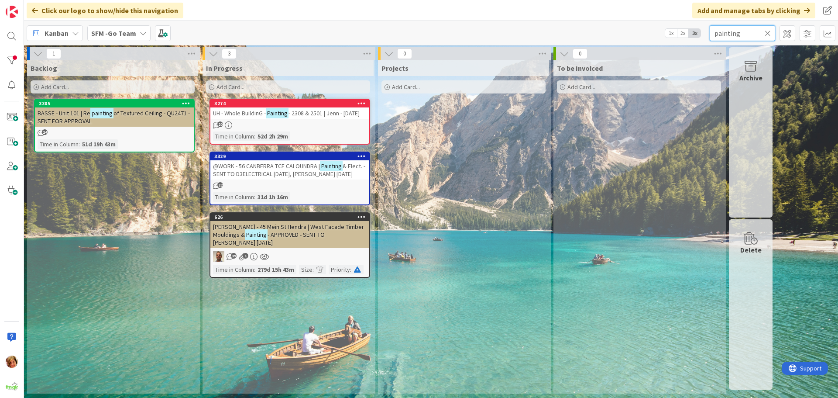
type input "painting"
click at [262, 113] on span "UH - Whole BuildinG -" at bounding box center [239, 113] width 53 height 8
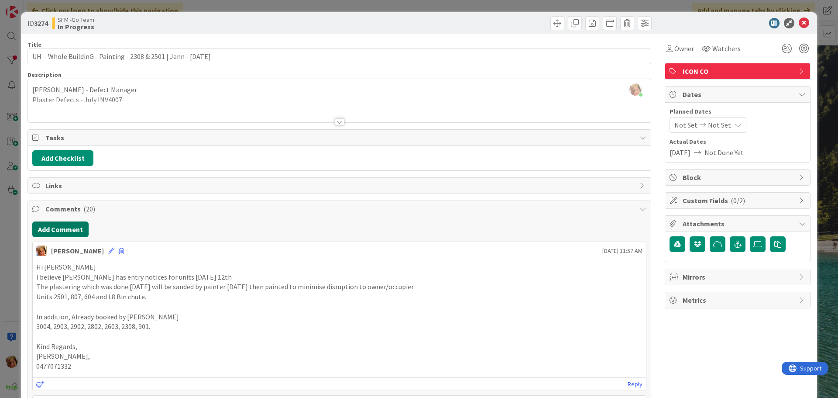
click at [57, 230] on button "Add Comment" at bounding box center [60, 229] width 56 height 16
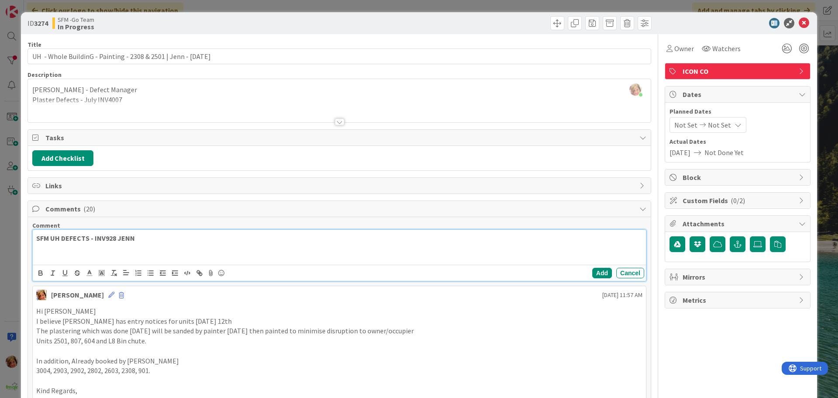
click at [152, 237] on p "SFM UH DEFECTS - INV928 JENN" at bounding box center [339, 238] width 606 height 10
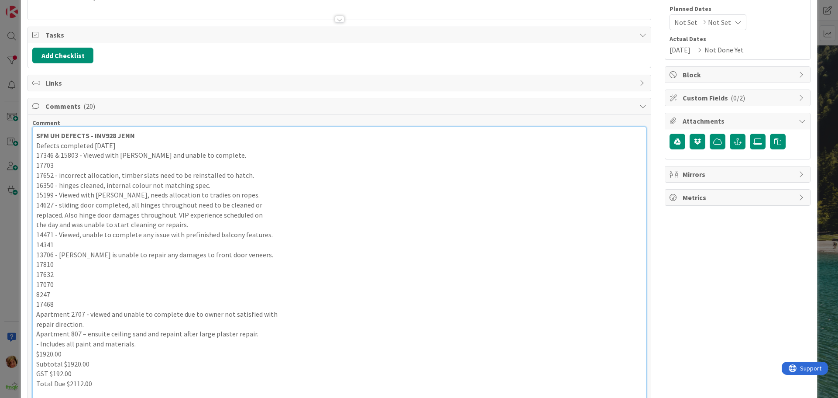
scroll to position [277, 0]
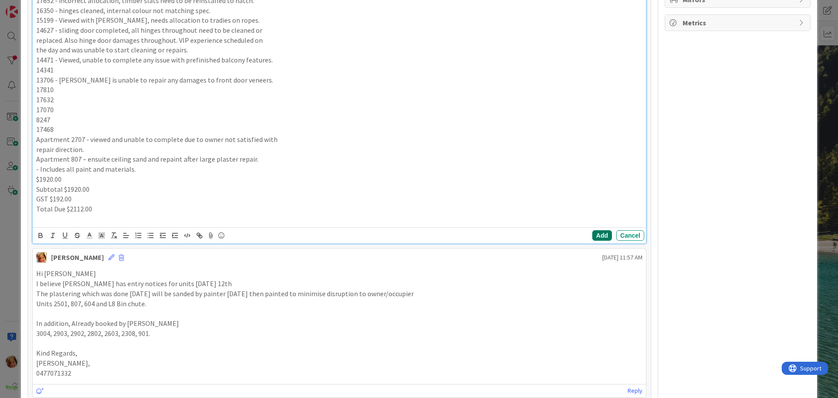
click at [596, 231] on button "Add" at bounding box center [602, 235] width 20 height 10
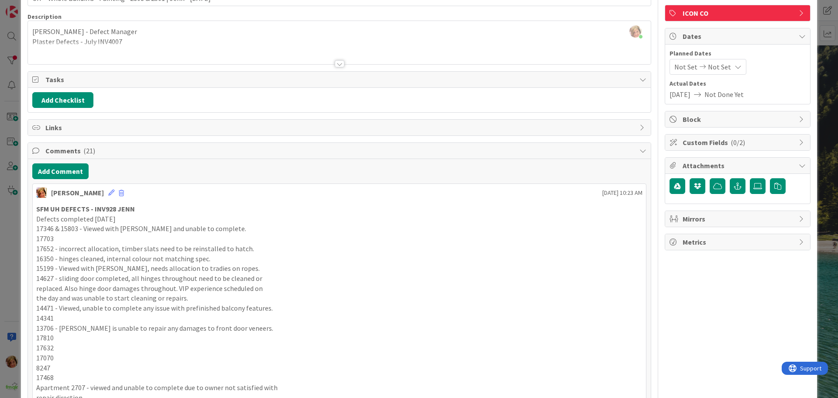
scroll to position [0, 0]
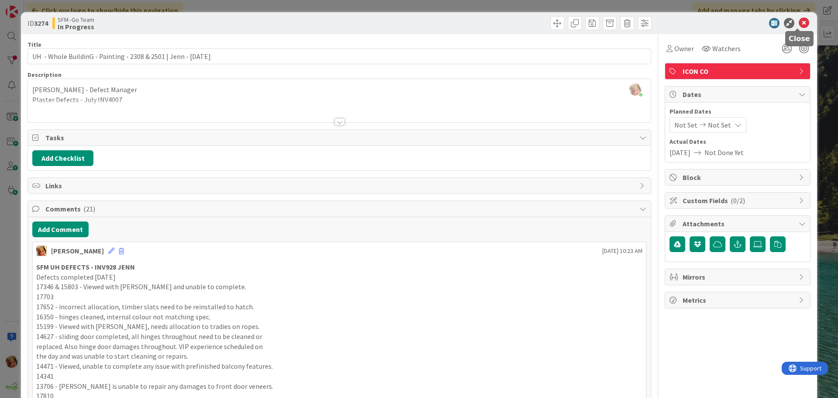
click at [799, 21] on icon at bounding box center [804, 23] width 10 height 10
